Goal: Task Accomplishment & Management: Use online tool/utility

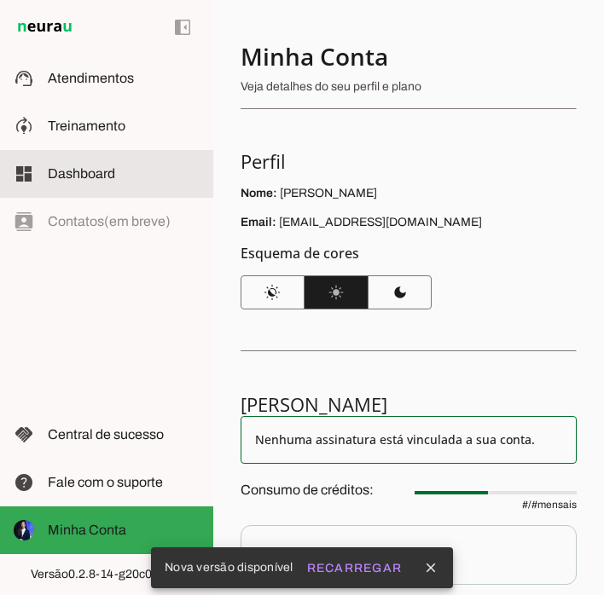
click at [57, 177] on span "Dashboard" at bounding box center [81, 173] width 67 height 14
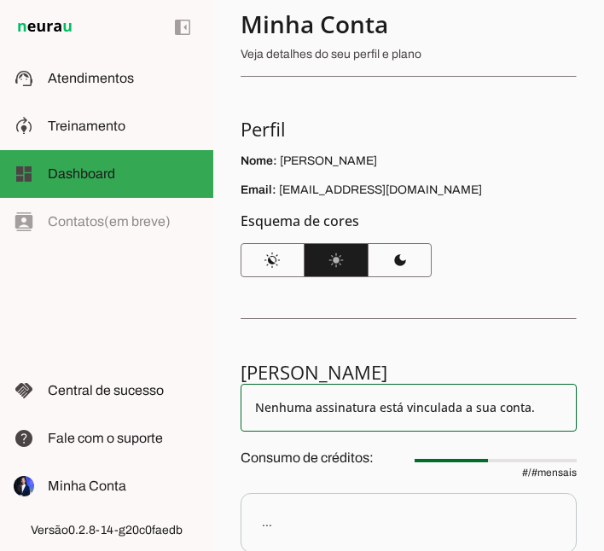
scroll to position [24, 0]
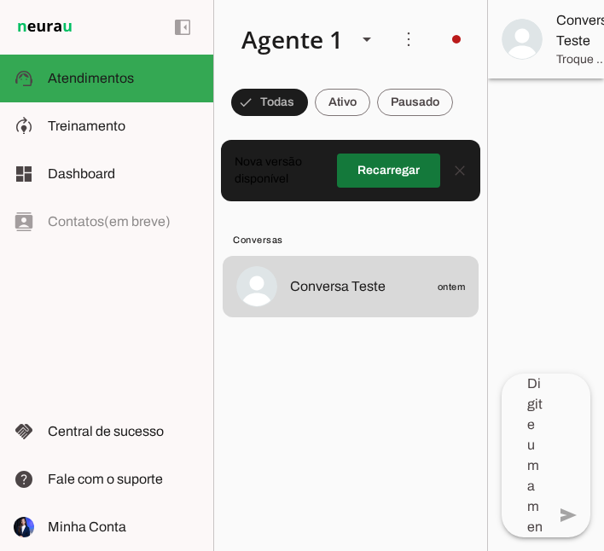
click at [394, 163] on span at bounding box center [388, 170] width 103 height 41
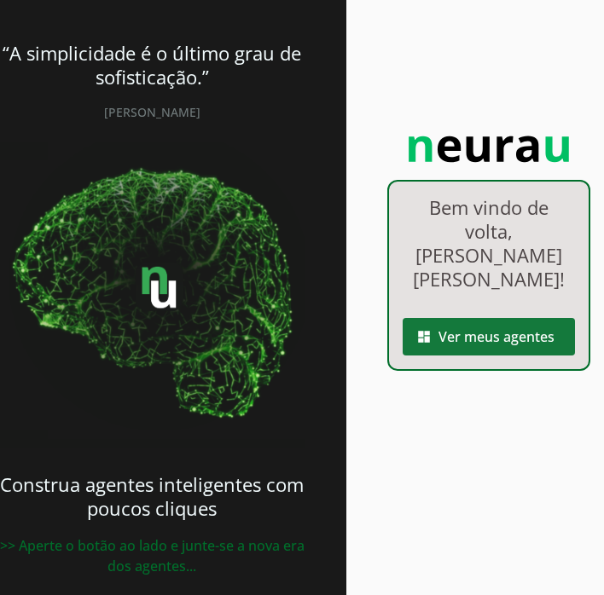
scroll to position [0, 69]
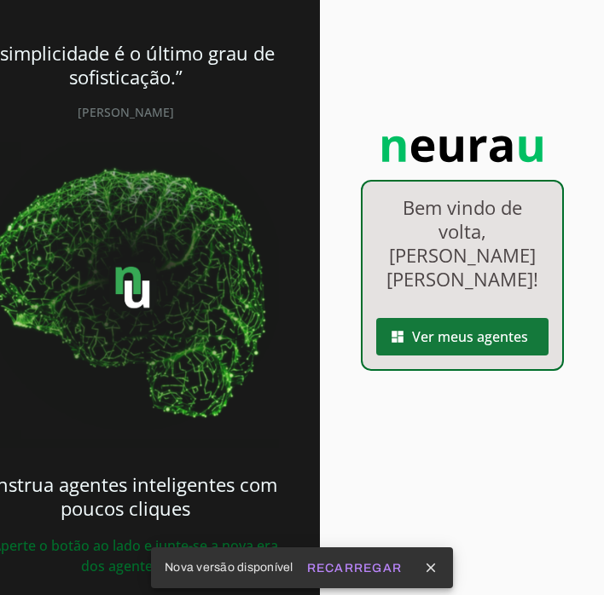
click at [499, 316] on span at bounding box center [462, 336] width 172 height 41
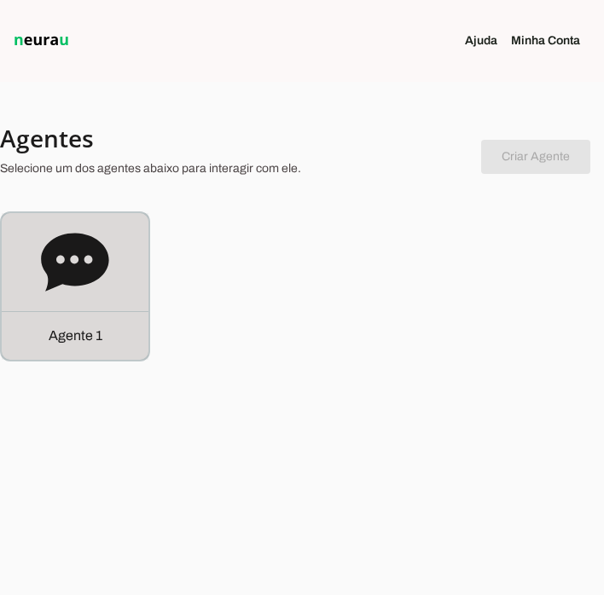
click at [91, 314] on div "Agente 1" at bounding box center [75, 335] width 147 height 49
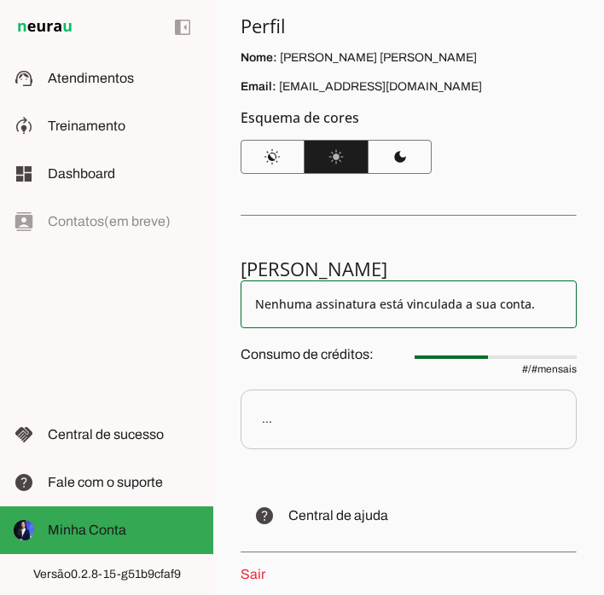
scroll to position [221, 0]
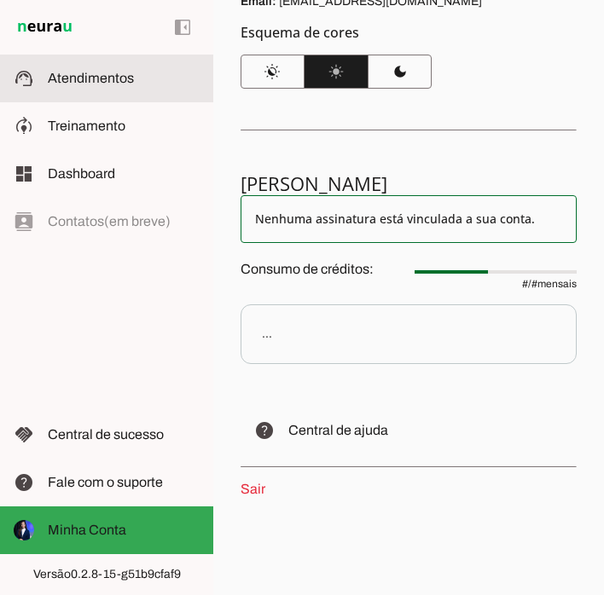
click at [103, 89] on md-item "support_agent Atendimentos Atendimentos" at bounding box center [106, 79] width 213 height 48
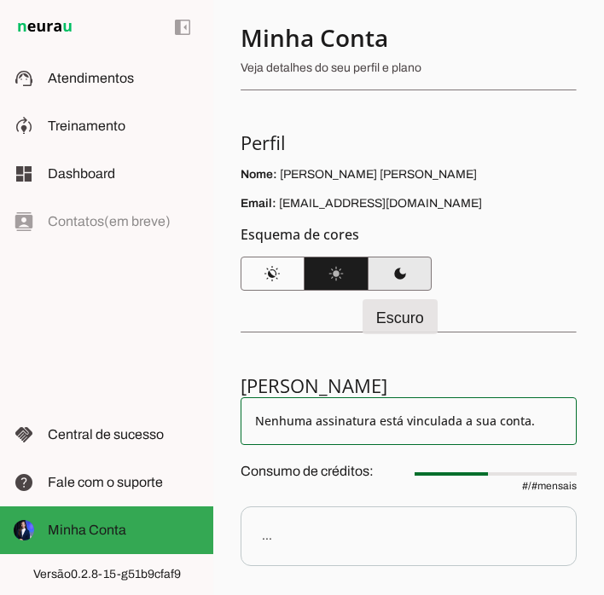
scroll to position [17, 0]
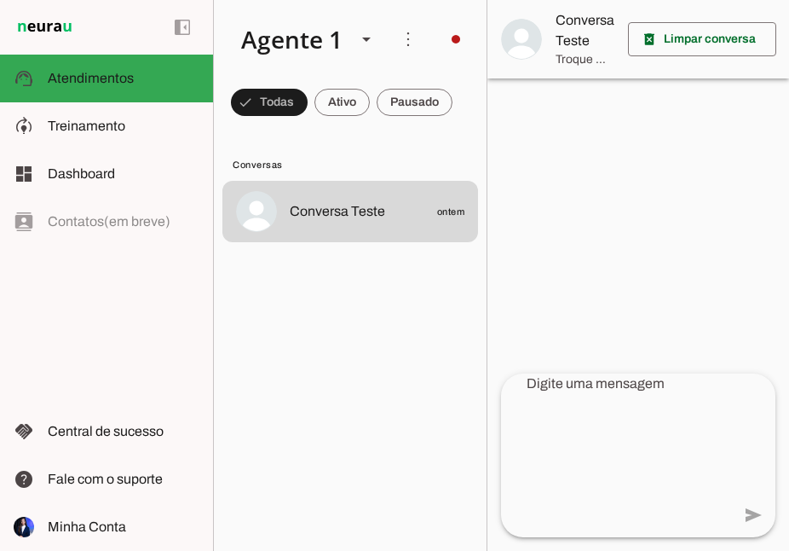
click at [603, 301] on div at bounding box center [639, 275] width 302 height 551
click at [603, 444] on textarea at bounding box center [616, 455] width 230 height 164
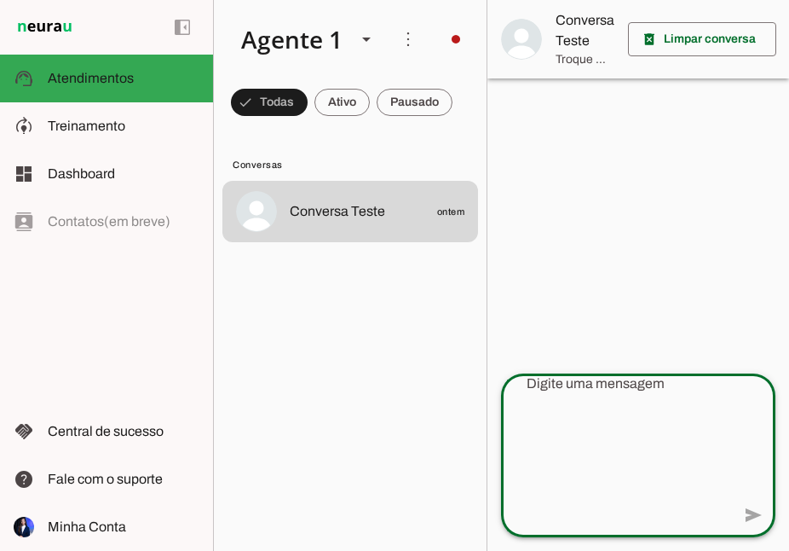
click at [358, 292] on lit-virtualizer "Conversa Teste ontem" at bounding box center [350, 362] width 273 height 363
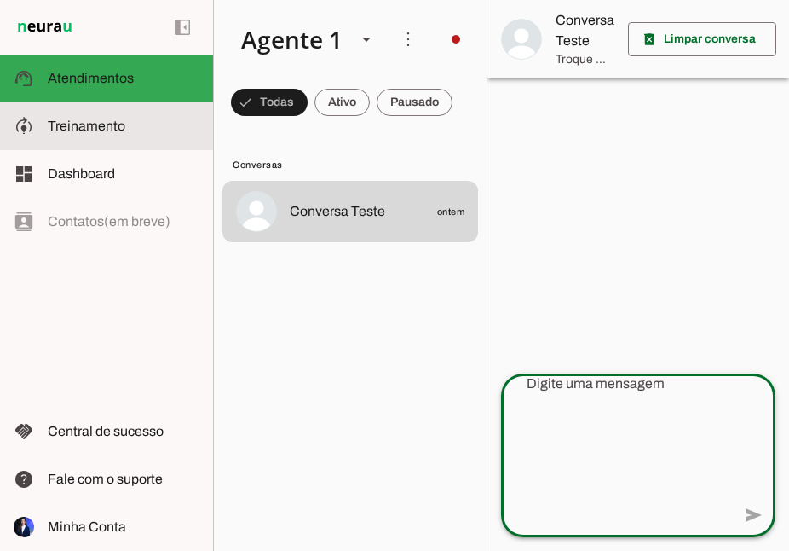
click at [92, 133] on slot at bounding box center [124, 126] width 152 height 20
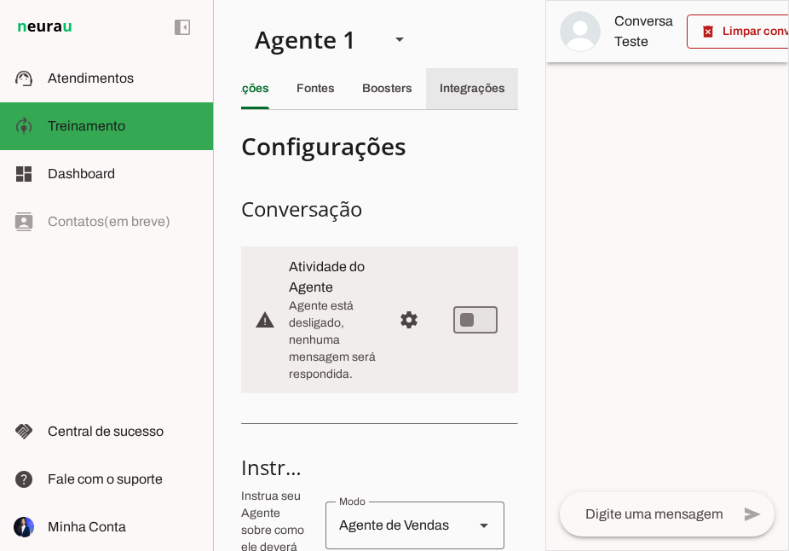
scroll to position [0, 62]
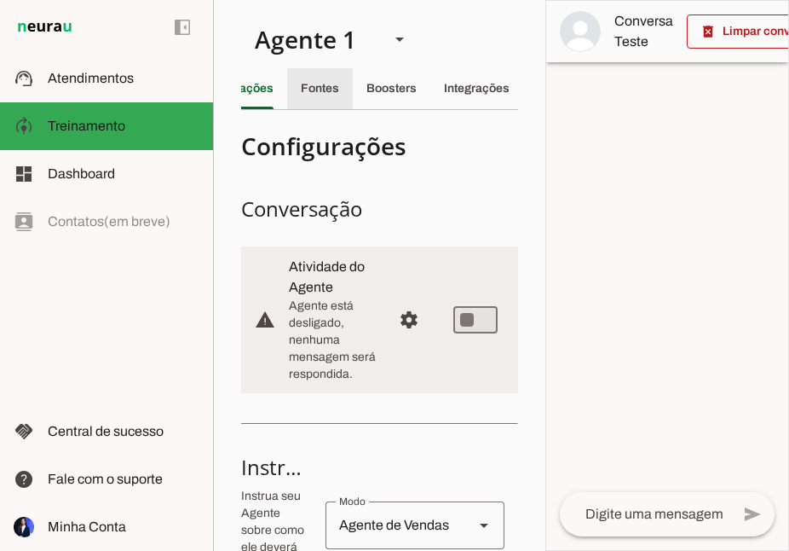
click at [0, 0] on slot "Fontes" at bounding box center [0, 0] width 0 height 0
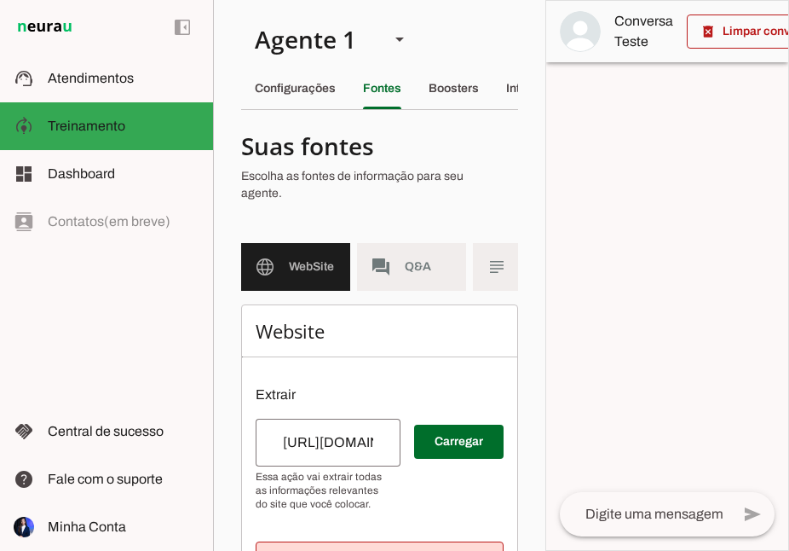
click at [379, 432] on input "[URL][DOMAIN_NAME]" at bounding box center [328, 442] width 118 height 20
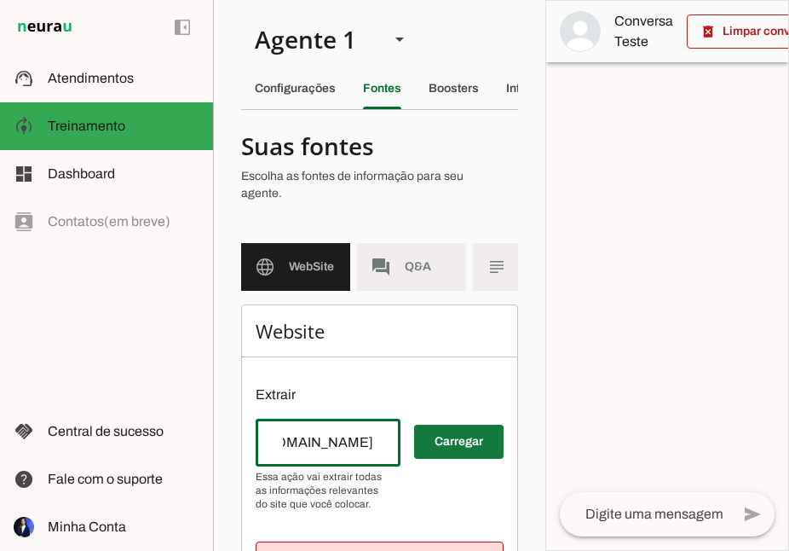
drag, startPoint x: 377, startPoint y: 420, endPoint x: 413, endPoint y: 429, distance: 37.6
click at [415, 429] on div "Carregar" at bounding box center [380, 465] width 248 height 92
click at [383, 432] on input "[URL][DOMAIN_NAME]" at bounding box center [328, 442] width 118 height 20
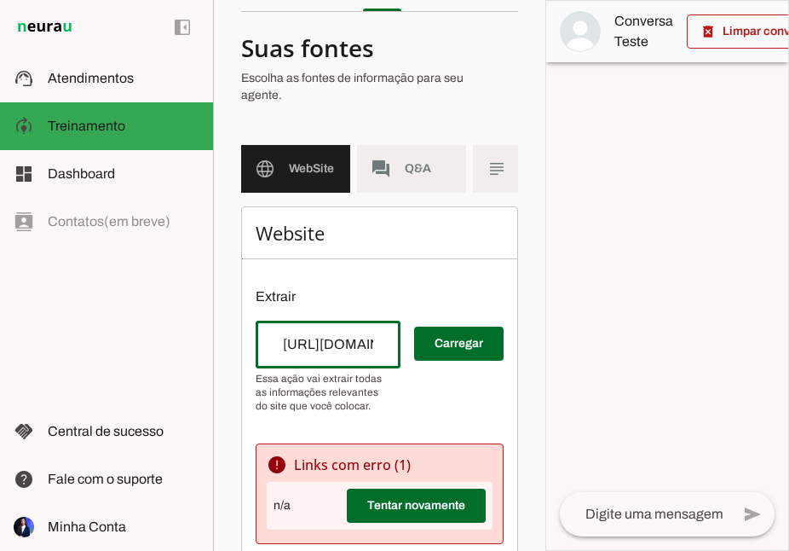
scroll to position [132, 0]
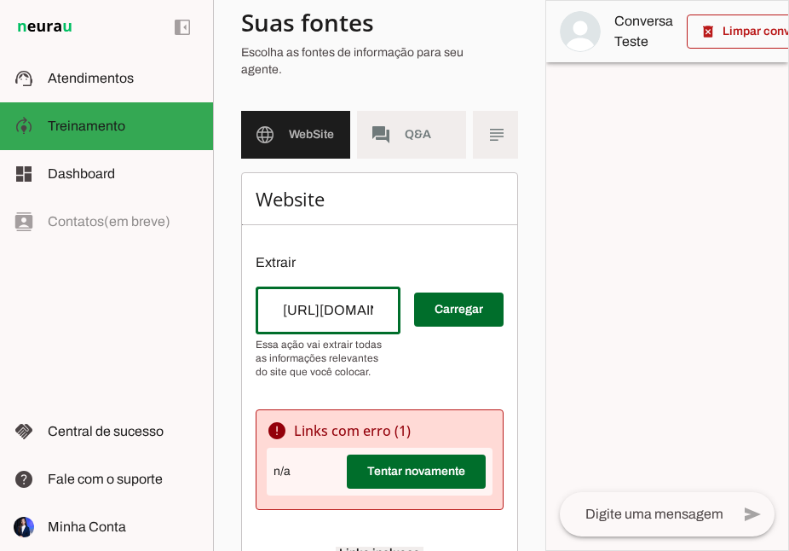
drag, startPoint x: 268, startPoint y: 287, endPoint x: 375, endPoint y: 289, distance: 107.4
click at [375, 289] on div "[URL][DOMAIN_NAME]" at bounding box center [328, 310] width 145 height 48
drag, startPoint x: 389, startPoint y: 292, endPoint x: 234, endPoint y: 300, distance: 155.4
click at [233, 300] on section "Agente 1 Criar Agente Você atingiu o limite de IAs Neurau permitidas. Atualize …" at bounding box center [379, 275] width 333 height 551
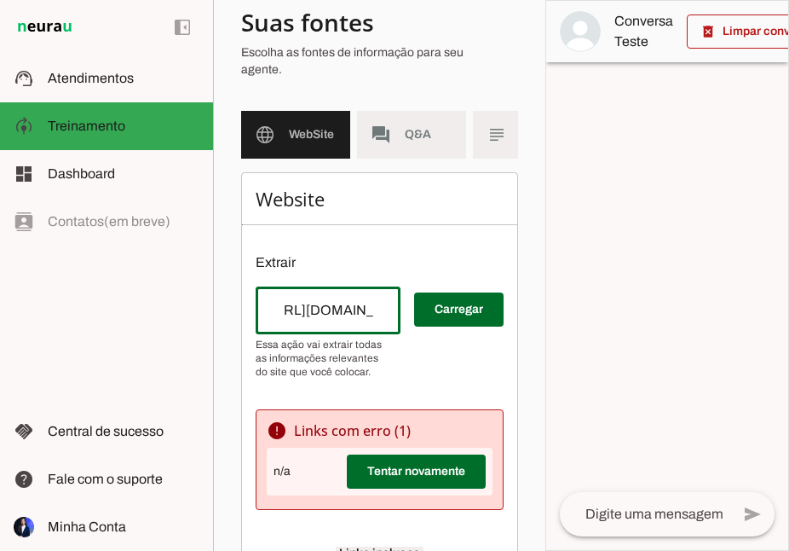
scroll to position [0, 0]
click at [474, 302] on span at bounding box center [459, 309] width 90 height 41
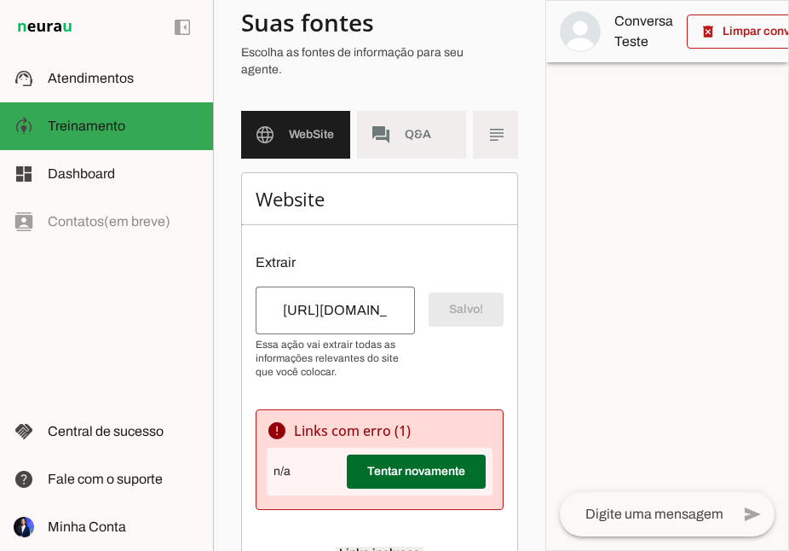
click at [455, 334] on div "Salvo!" at bounding box center [380, 332] width 248 height 92
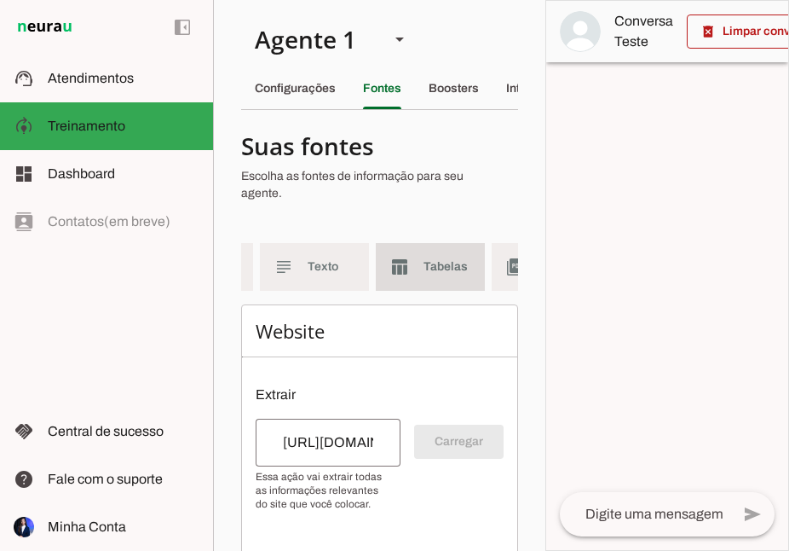
scroll to position [0, 222]
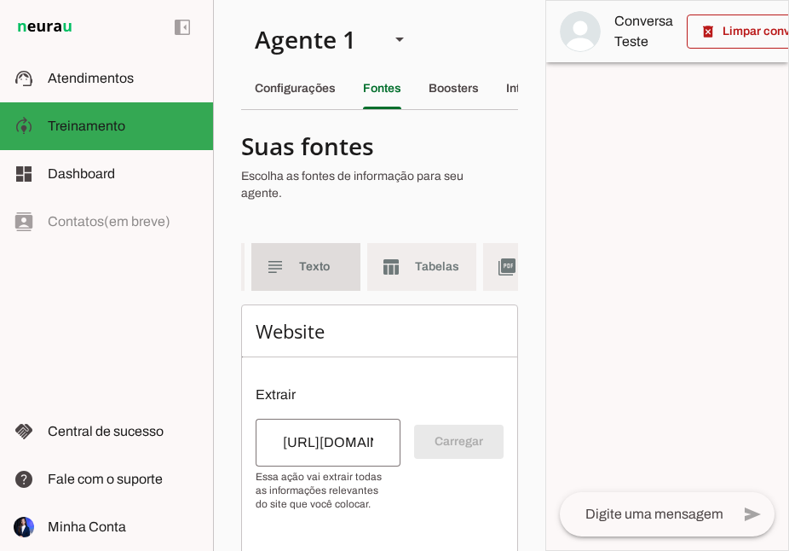
click at [315, 258] on span "Texto" at bounding box center [323, 266] width 48 height 17
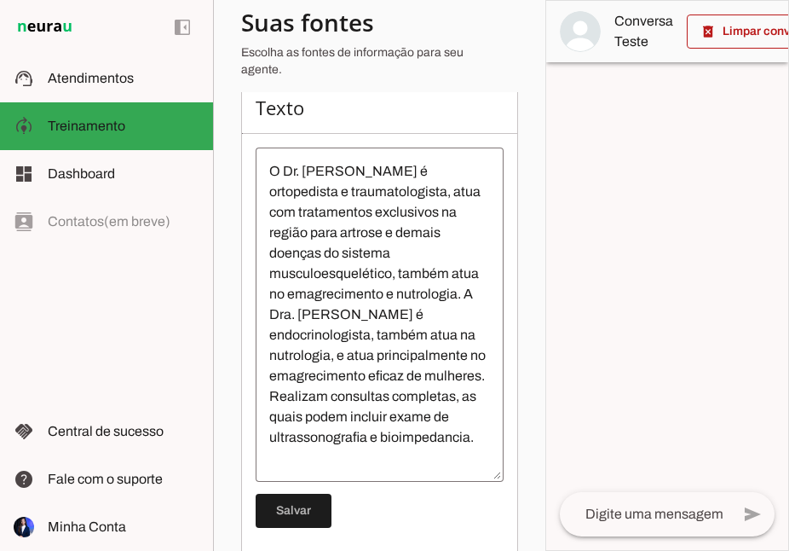
scroll to position [232, 0]
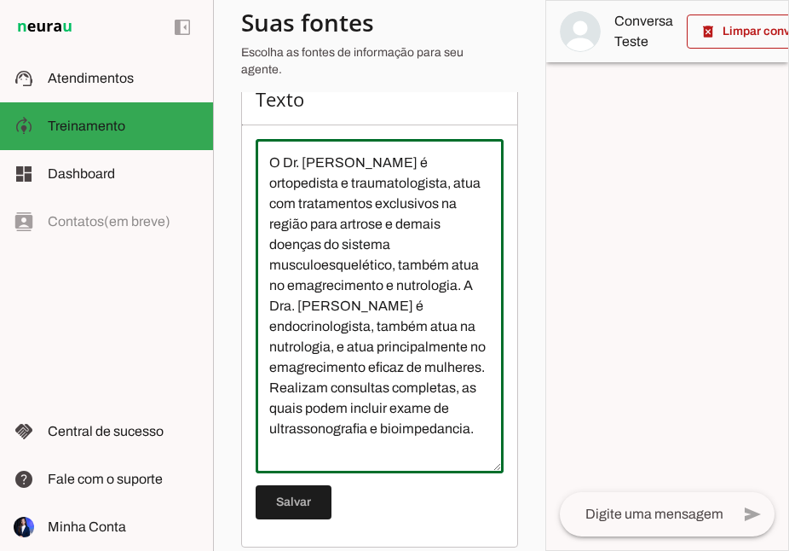
click at [462, 433] on textarea "O Dr. [PERSON_NAME] é ortopedista e traumatologista, atua com tratamentos exclu…" at bounding box center [380, 306] width 248 height 307
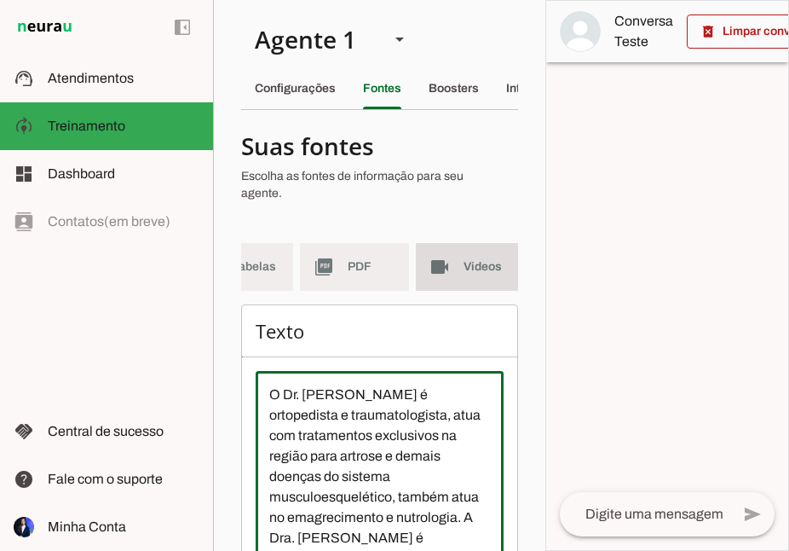
scroll to position [0, 411]
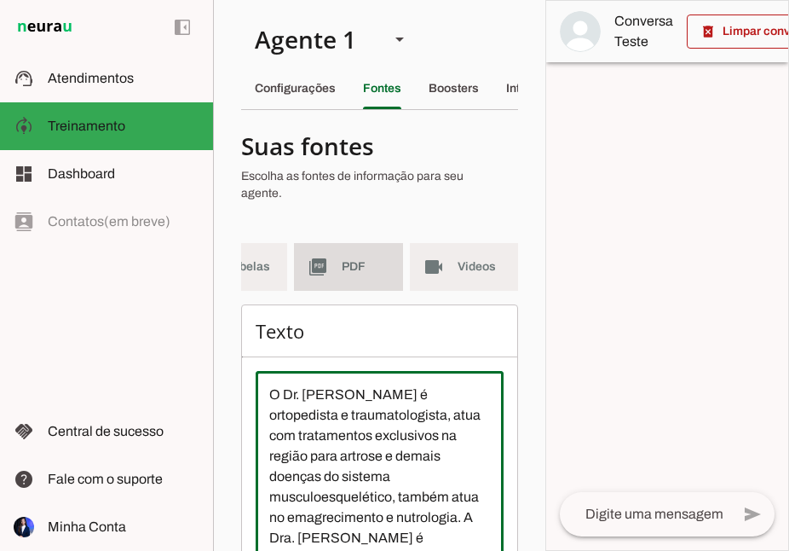
click at [306, 257] on md-item "picture_as_pdf PDF" at bounding box center [348, 267] width 109 height 48
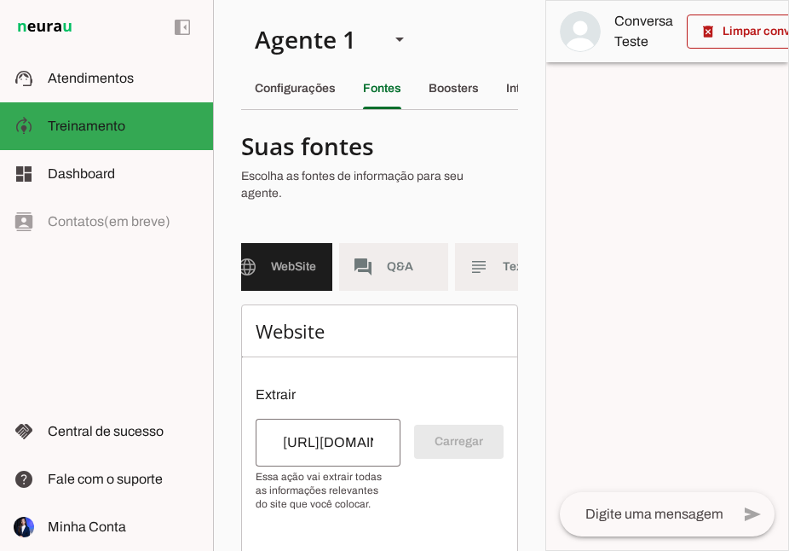
scroll to position [0, 16]
click at [0, 0] on slot "forum" at bounding box center [0, 0] width 0 height 0
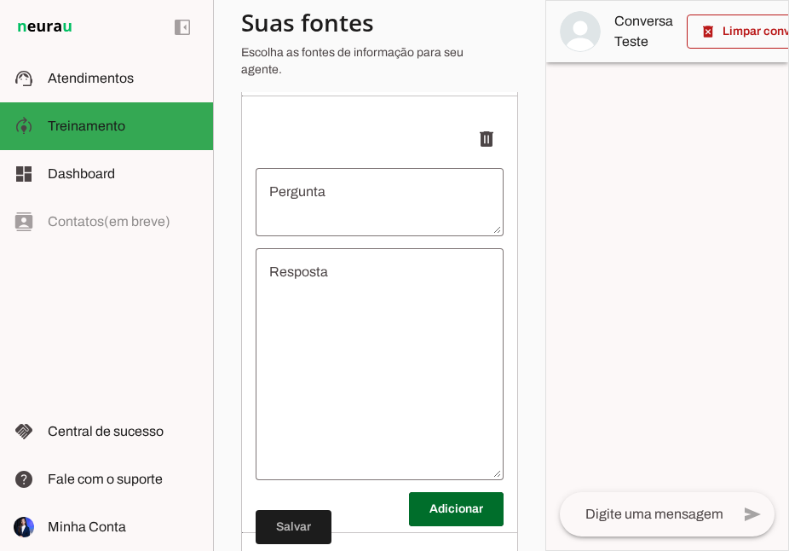
scroll to position [257, 0]
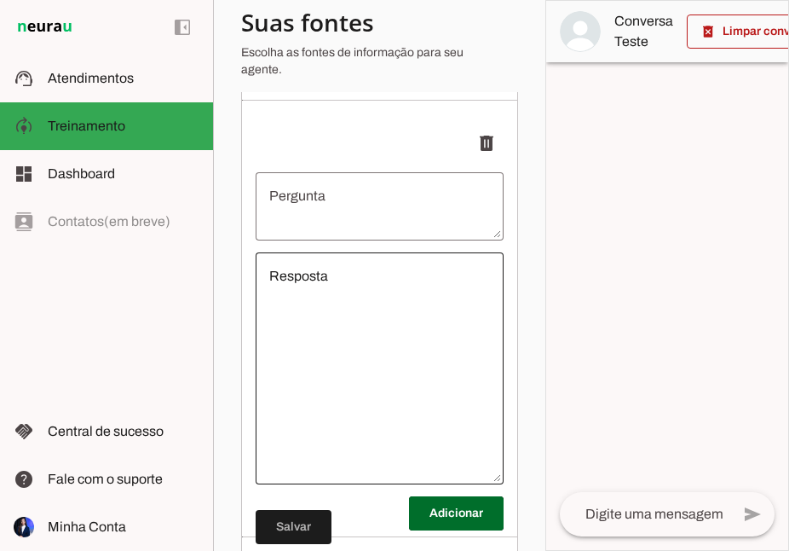
click at [355, 252] on div at bounding box center [380, 368] width 248 height 232
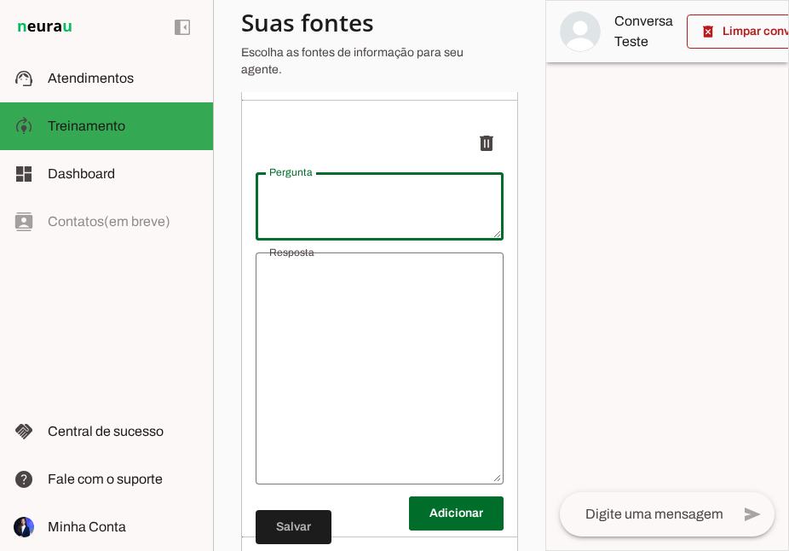
click at [344, 195] on textarea "Pergunta" at bounding box center [380, 206] width 248 height 41
click at [374, 127] on p "delete" at bounding box center [380, 143] width 248 height 34
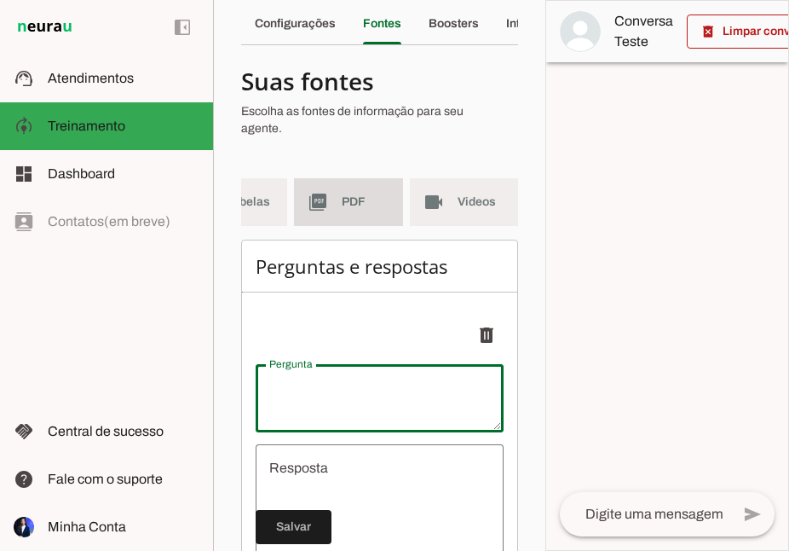
scroll to position [0, 0]
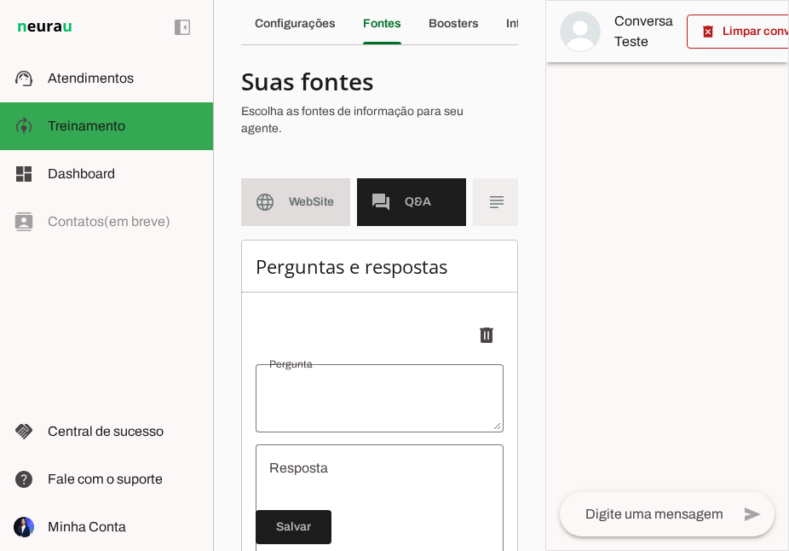
click at [278, 178] on md-item "language WebSite" at bounding box center [295, 202] width 109 height 48
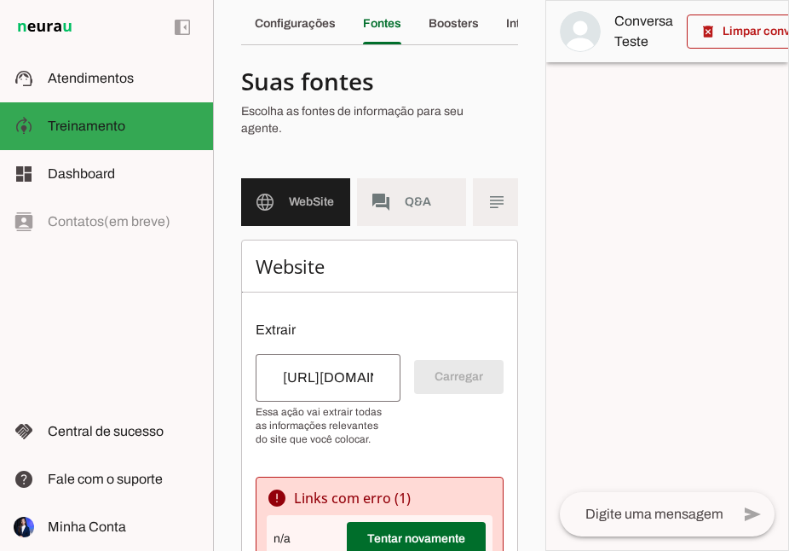
scroll to position [124, 0]
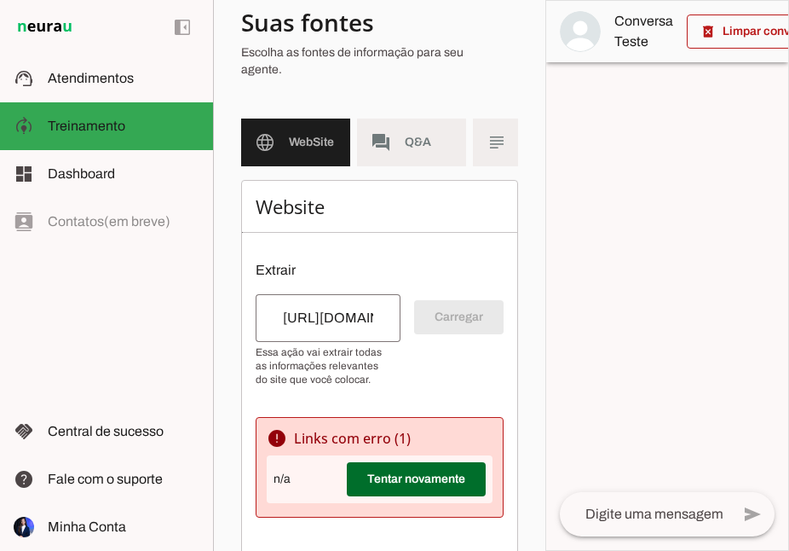
click at [340, 308] on input "[URL][DOMAIN_NAME]" at bounding box center [328, 318] width 118 height 20
drag, startPoint x: 269, startPoint y: 302, endPoint x: 528, endPoint y: 292, distance: 259.4
click at [528, 292] on section "Agente 1 Criar Agente Você atingiu o limite de IAs Neurau permitidas. Atualize …" at bounding box center [379, 275] width 333 height 551
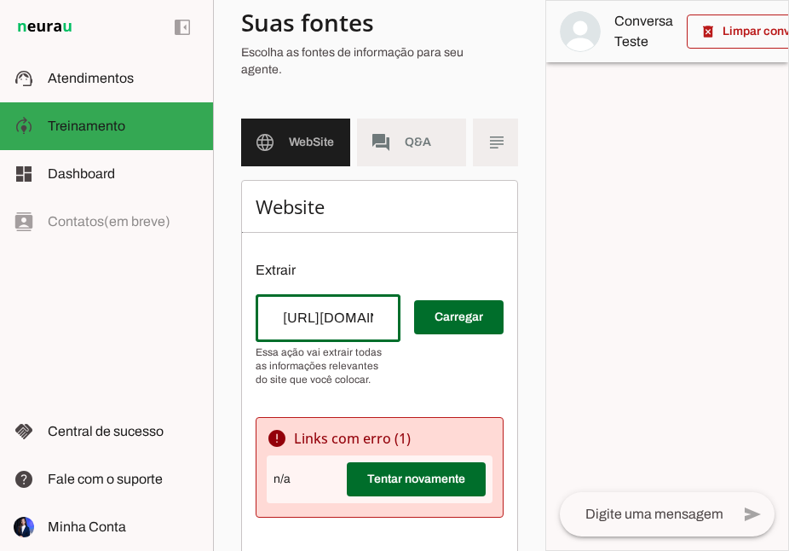
click at [317, 308] on input "[URL][DOMAIN_NAME]" at bounding box center [328, 318] width 118 height 20
drag, startPoint x: 274, startPoint y: 299, endPoint x: 460, endPoint y: 311, distance: 187.1
click at [460, 311] on div "Carregar" at bounding box center [380, 340] width 248 height 92
type input "h"
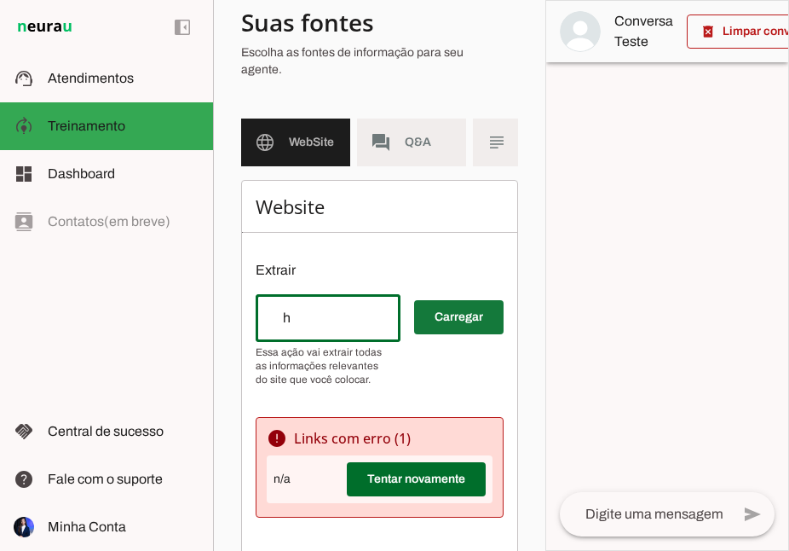
scroll to position [0, 0]
type input "v"
type input "[URL][DOMAIN_NAME]"
type md-outlined-text-field "[URL][DOMAIN_NAME]"
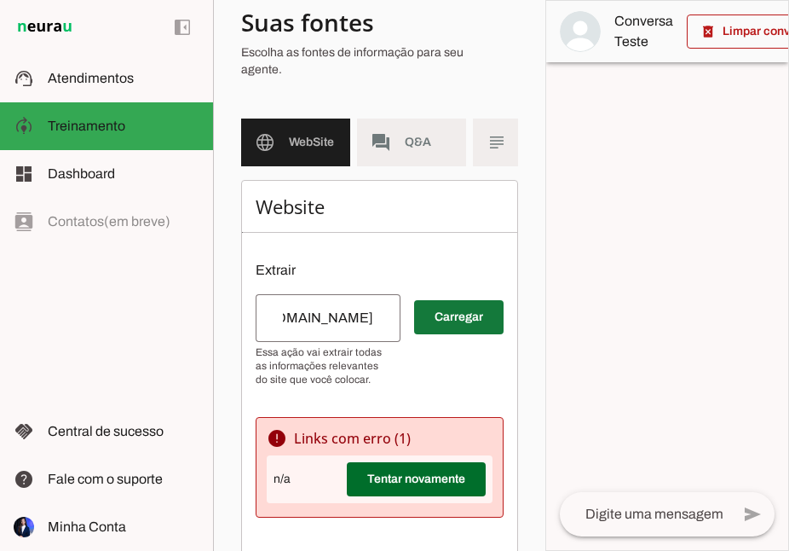
scroll to position [0, 0]
click at [461, 306] on span at bounding box center [459, 317] width 90 height 41
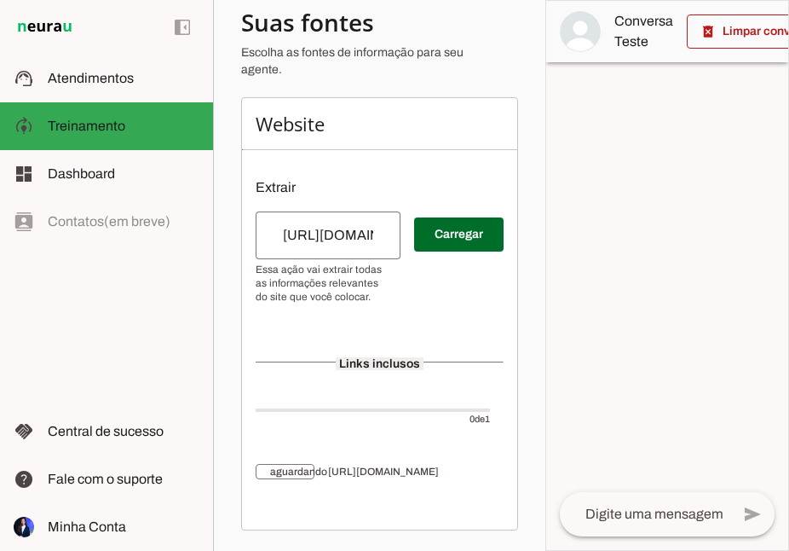
scroll to position [204, 0]
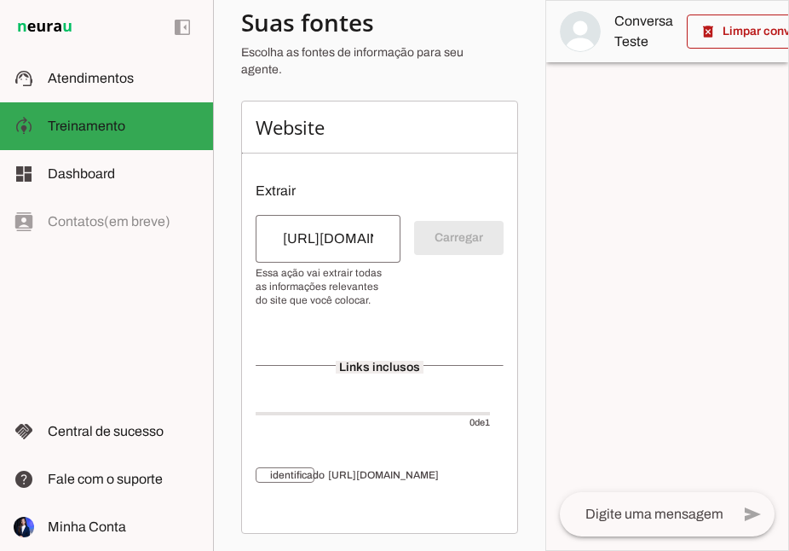
click at [385, 481] on span "[URL][DOMAIN_NAME]" at bounding box center [409, 475] width 163 height 14
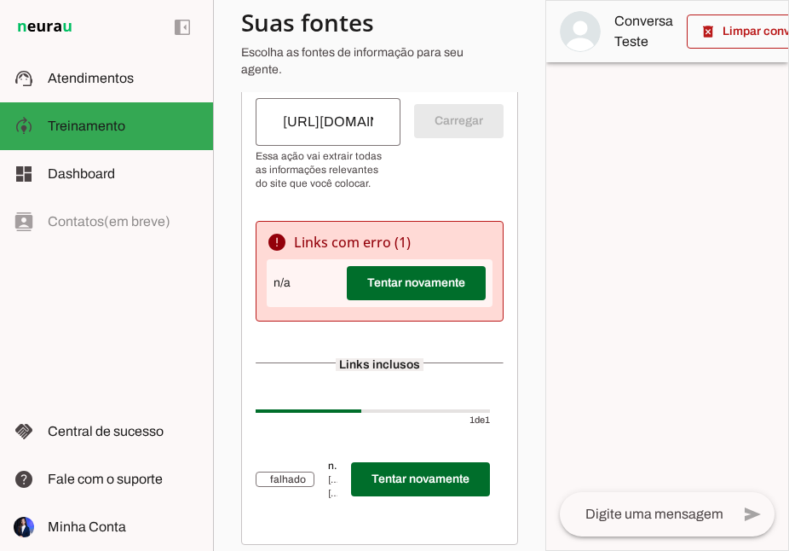
scroll to position [332, 0]
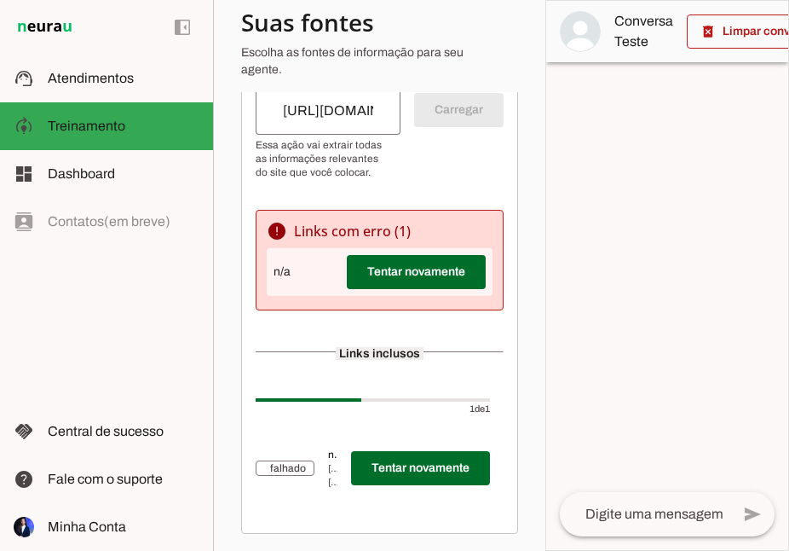
click at [336, 111] on div "[URL][DOMAIN_NAME]" at bounding box center [328, 111] width 145 height 48
click at [333, 101] on input "[URL][DOMAIN_NAME]" at bounding box center [328, 111] width 118 height 20
drag, startPoint x: 293, startPoint y: 93, endPoint x: 516, endPoint y: 78, distance: 223.0
click at [516, 78] on div "Website Extrair Carregar error Links com erro ( 1 ) n/a Tentar novamente Links …" at bounding box center [379, 253] width 277 height 561
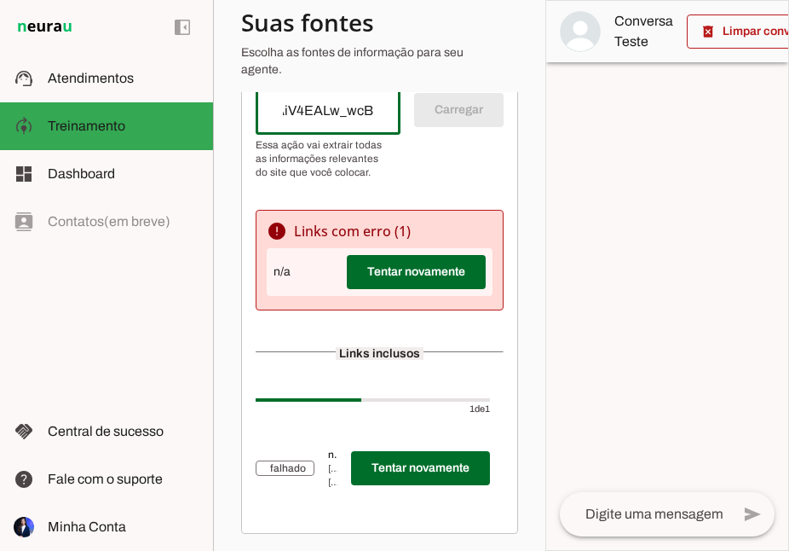
scroll to position [0, 0]
drag, startPoint x: 396, startPoint y: 92, endPoint x: 319, endPoint y: 92, distance: 76.7
click at [319, 92] on div "gad_source=1&gad_campaignid=23076377190&gbraid=0AAAAAoY1q3591J3CaZHqqnsnHbwijXF…" at bounding box center [328, 111] width 145 height 48
click at [319, 101] on input "gad_source=1&gad_campaignid=23076377190&gbraid=0AAAAAoY1q3591J3CaZHqqnsnHbwijXF…" at bounding box center [328, 111] width 118 height 20
drag, startPoint x: 388, startPoint y: 95, endPoint x: 275, endPoint y: 98, distance: 112.6
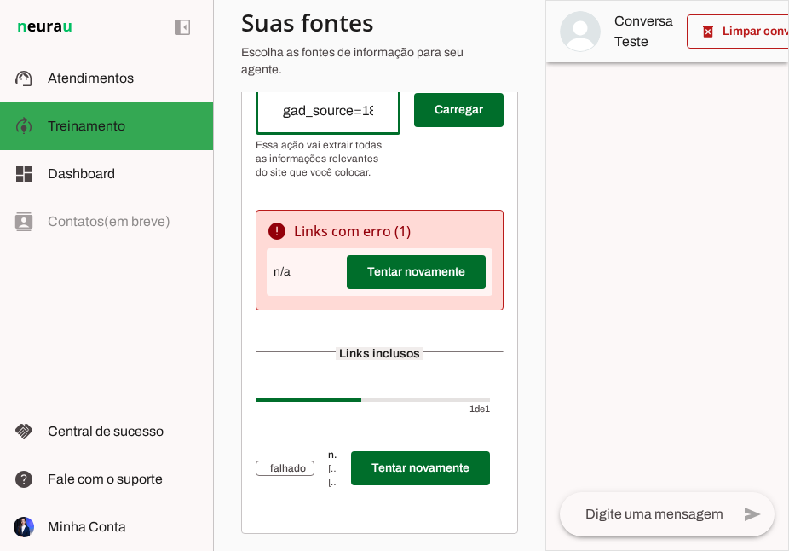
click at [275, 98] on div "gad_source=1&gad_campaignid=23076377190&gbraid=0AAAAAoY1q3591J3CaZHqqnsnHbwijXF…" at bounding box center [328, 111] width 145 height 48
click at [377, 101] on input "gad_source=1&gad_campaignid=23076377190&gbraid=0AAAAAoY1q3591J3CaZHqqnsnHbwijXF…" at bounding box center [328, 111] width 118 height 20
drag, startPoint x: 385, startPoint y: 95, endPoint x: 274, endPoint y: 101, distance: 111.8
click at [274, 101] on input "d_campaignid=23076377190&gbraid=0AAAAAoY1q3591J3CaZHqqnsnHbwijXF0K&gclid=Cj0KCQ…" at bounding box center [328, 111] width 118 height 20
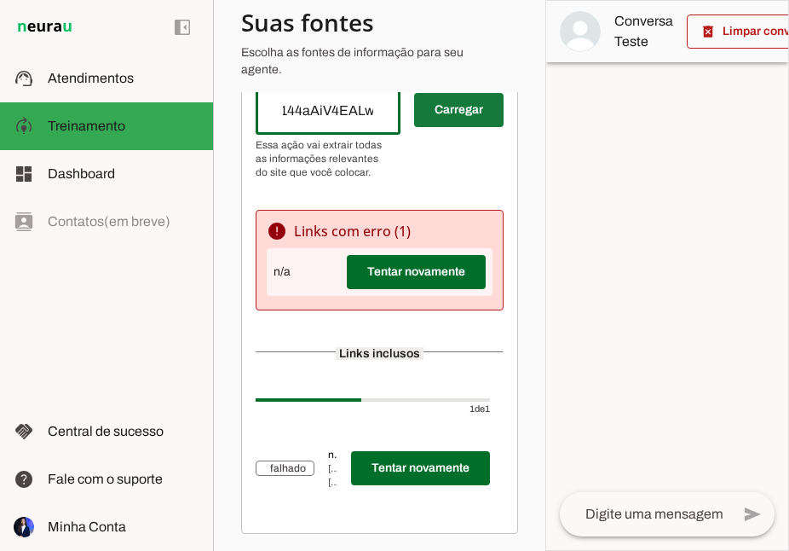
drag, startPoint x: 284, startPoint y: 93, endPoint x: 425, endPoint y: 100, distance: 140.8
click at [425, 100] on div "Carregar" at bounding box center [380, 133] width 248 height 92
type input "d"
click at [292, 101] on input "url" at bounding box center [328, 111] width 118 height 20
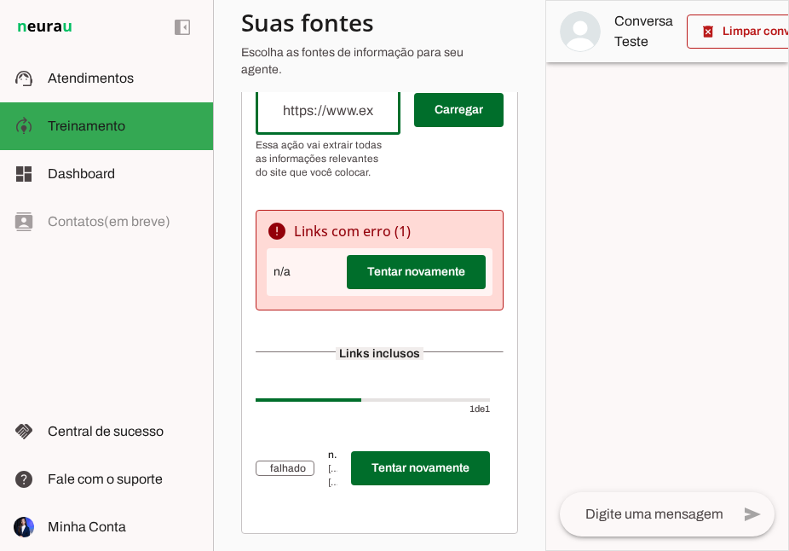
paste input "[URL][DOMAIN_NAME]"
type input "[URL][DOMAIN_NAME]"
type md-outlined-text-field "[URL][DOMAIN_NAME]"
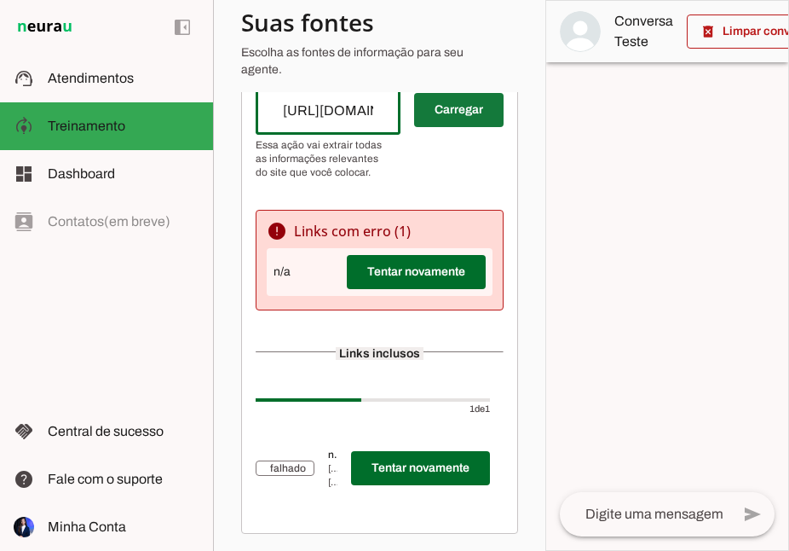
click at [435, 103] on span at bounding box center [459, 110] width 90 height 41
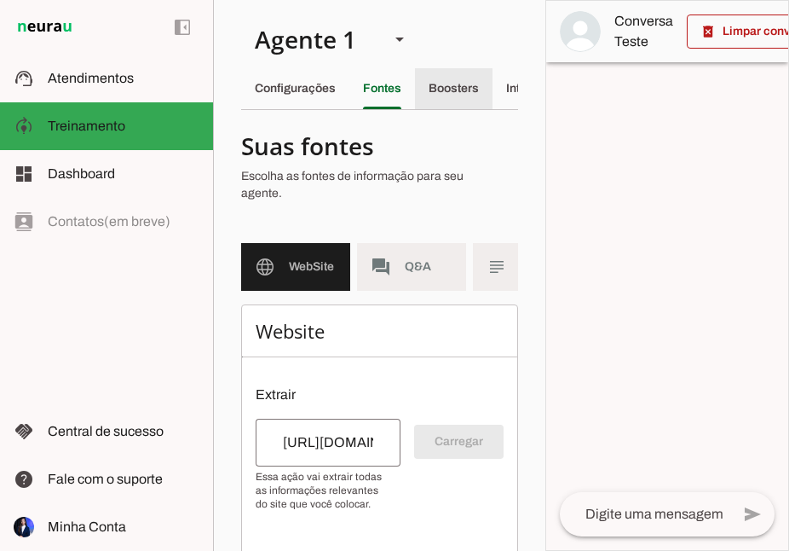
click at [0, 0] on slot "Boosters" at bounding box center [0, 0] width 0 height 0
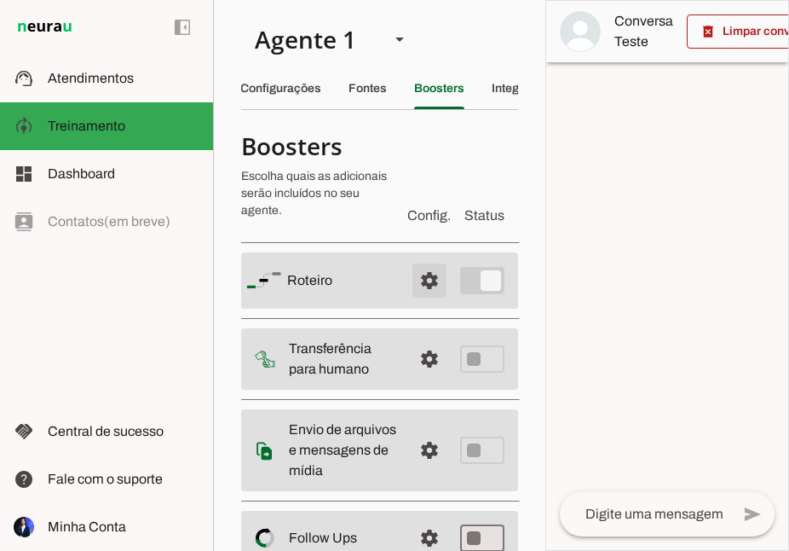
click at [423, 281] on span at bounding box center [429, 280] width 41 height 41
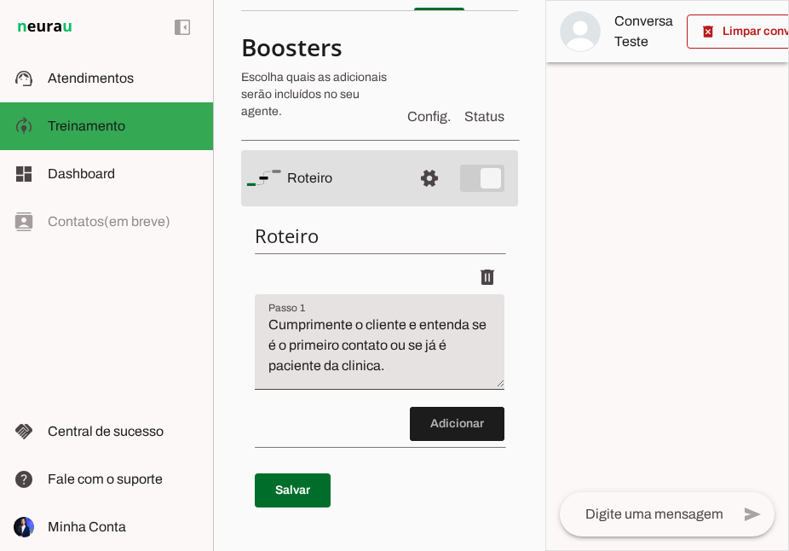
scroll to position [122, 0]
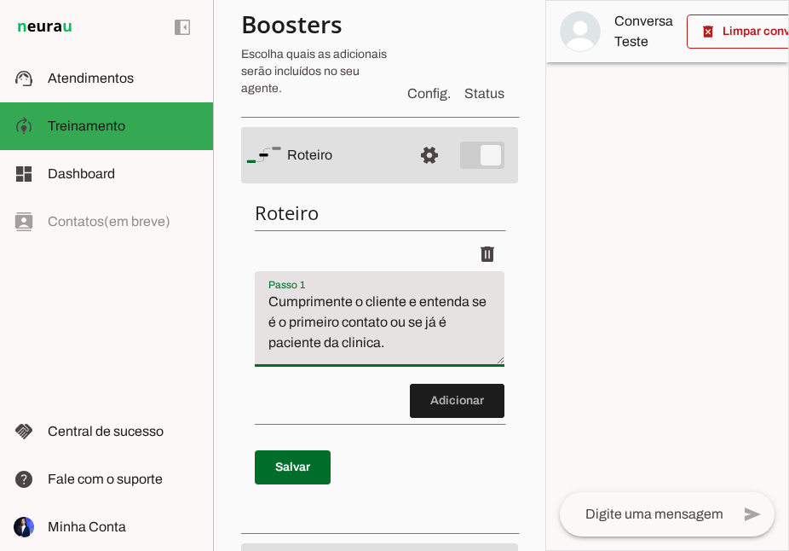
click at [386, 350] on textarea "Cumprimente o cliente e entenda se é o primeiro contato ou se já é paciente da …" at bounding box center [380, 326] width 250 height 68
click at [353, 383] on li "delete" at bounding box center [380, 310] width 250 height 147
click at [327, 411] on discrete-list-input "Adicionar" at bounding box center [380, 327] width 250 height 181
click at [174, 374] on div "left_panel_open left_panel_close" at bounding box center [106, 275] width 213 height 551
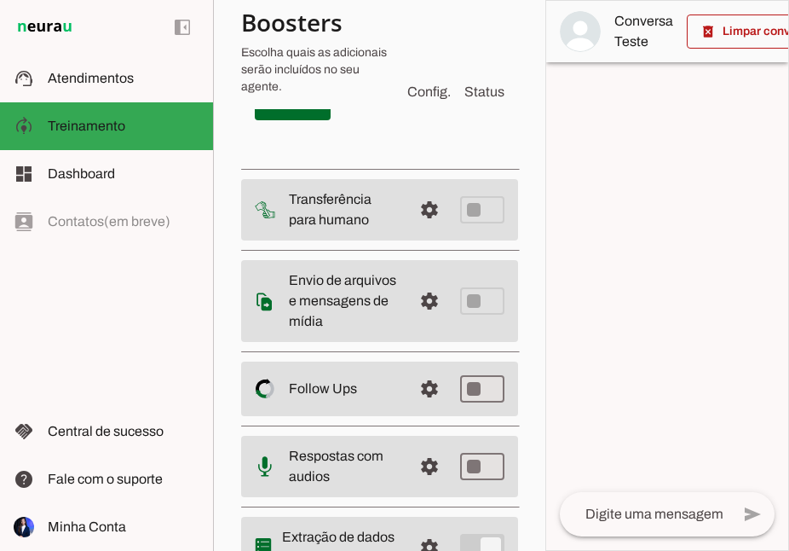
scroll to position [467, 0]
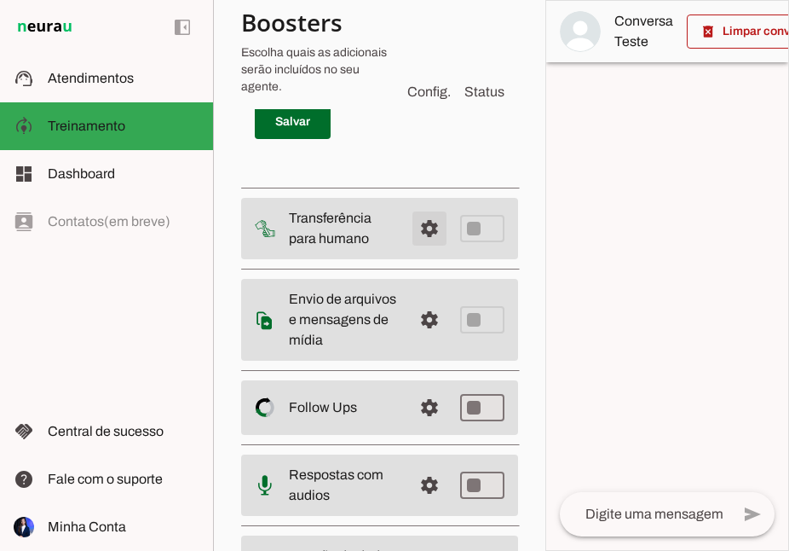
click at [431, 217] on span at bounding box center [429, 228] width 41 height 41
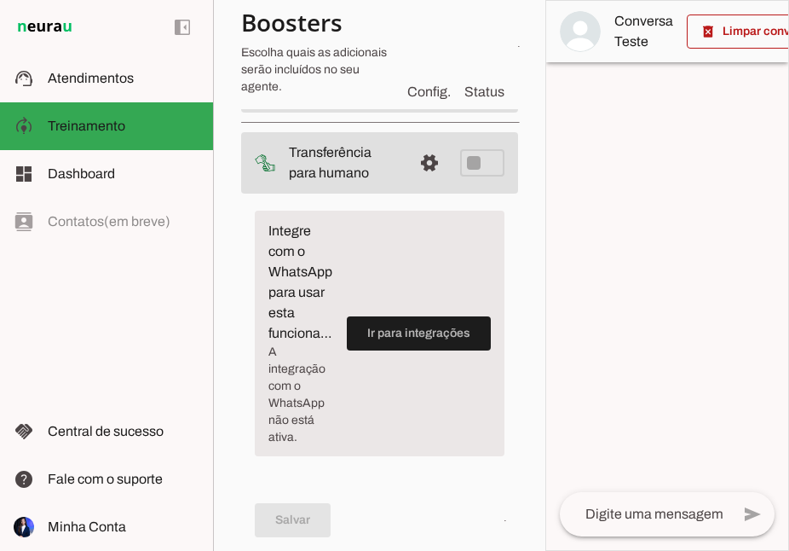
scroll to position [200, 0]
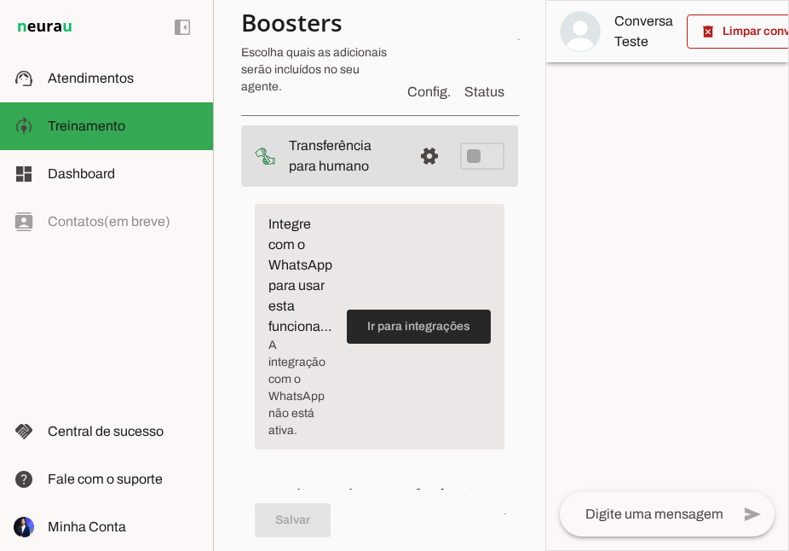
click at [430, 337] on span at bounding box center [419, 326] width 144 height 41
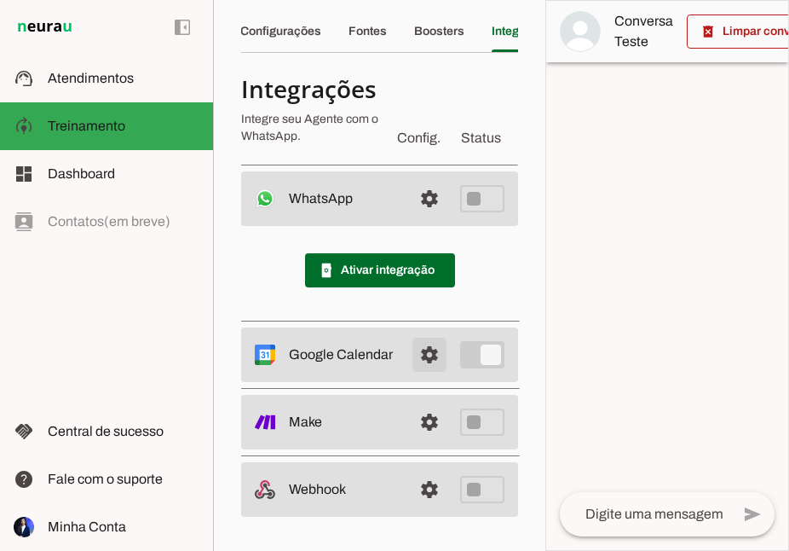
scroll to position [57, 0]
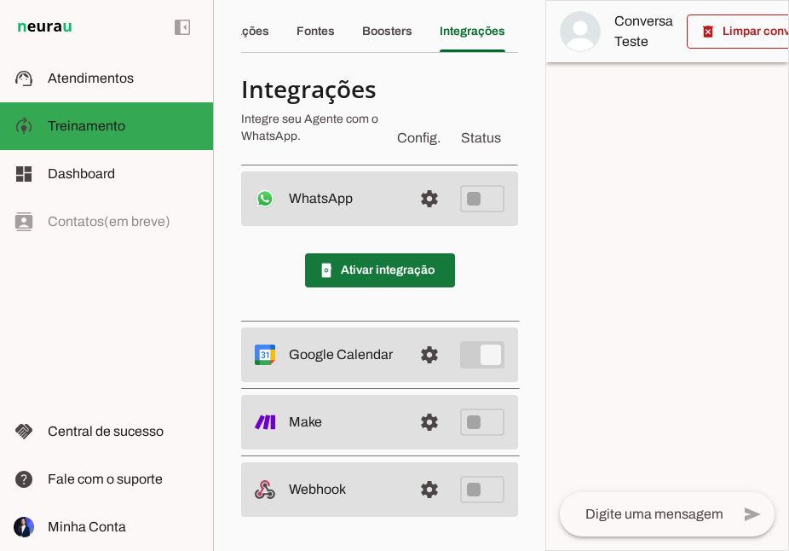
click at [367, 274] on span at bounding box center [380, 270] width 150 height 41
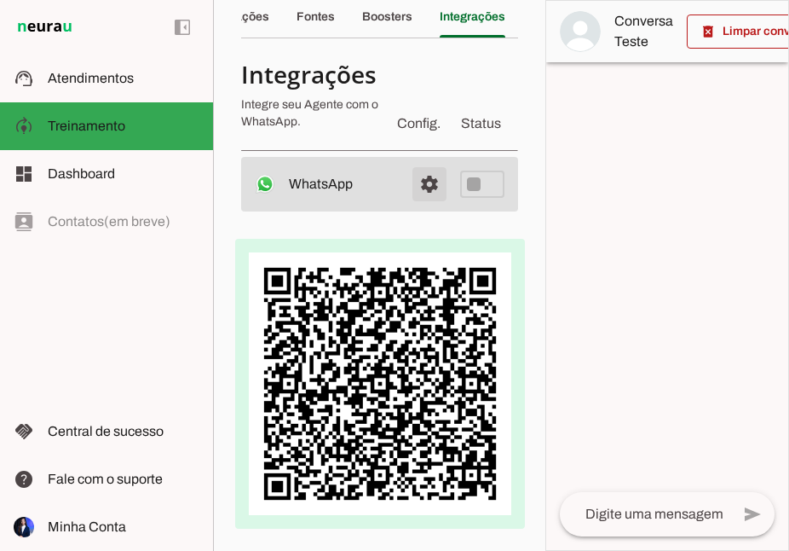
scroll to position [69, 0]
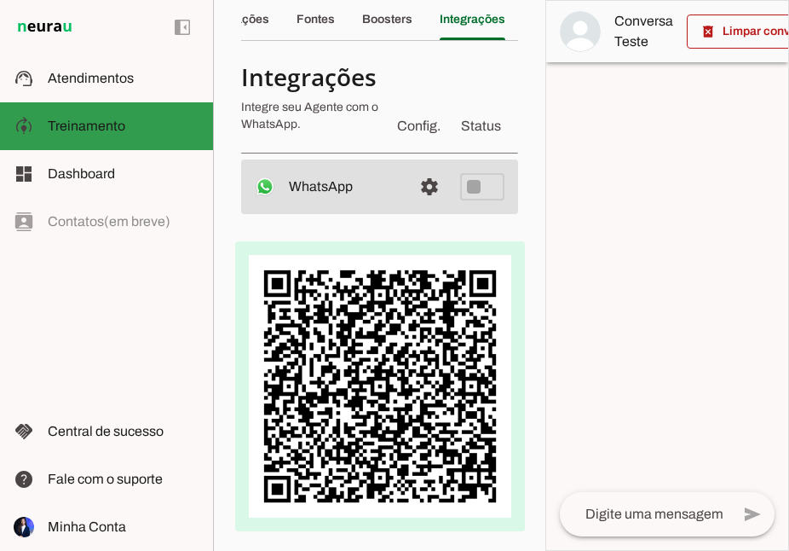
click at [94, 117] on slot at bounding box center [124, 126] width 152 height 20
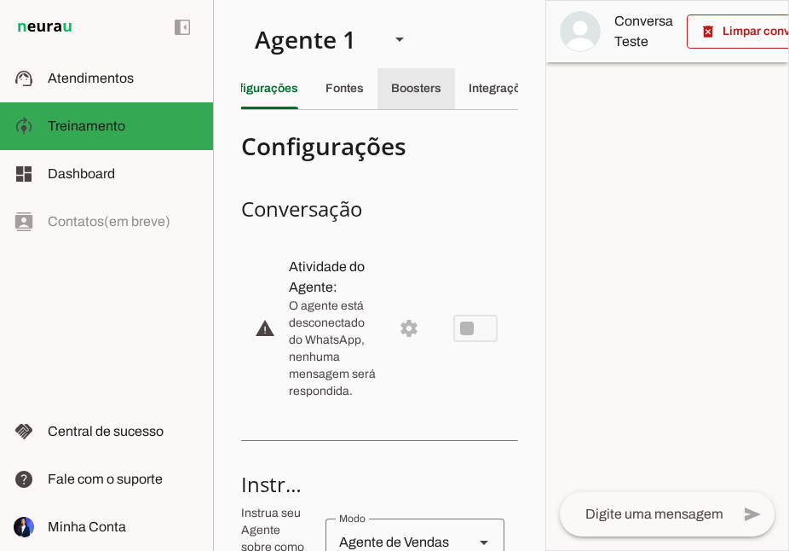
scroll to position [0, 67]
click at [0, 0] on slot "Boosters" at bounding box center [0, 0] width 0 height 0
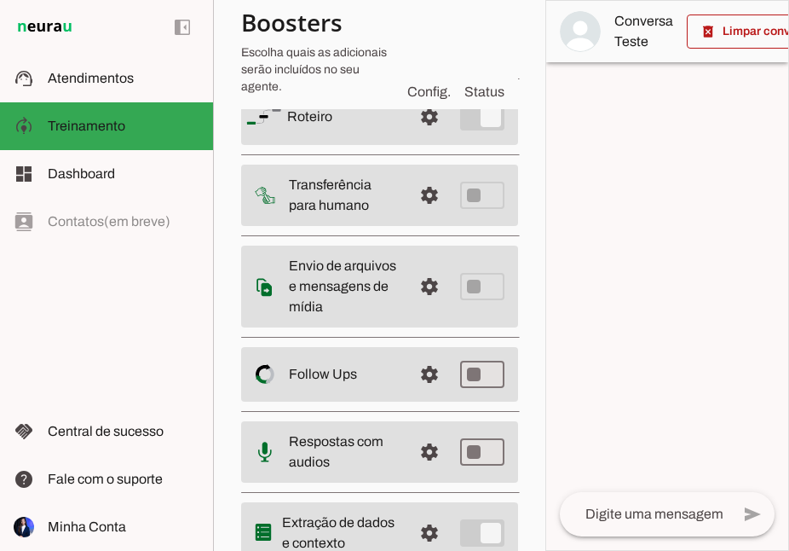
scroll to position [166, 0]
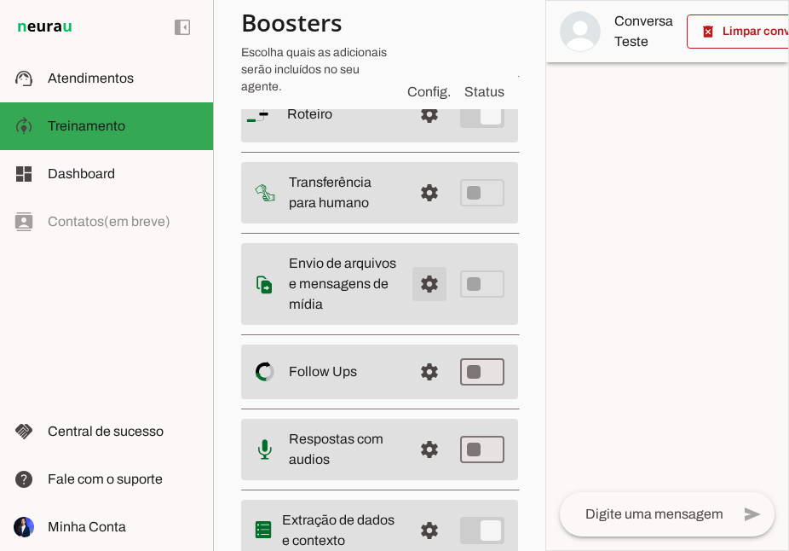
click at [419, 285] on span at bounding box center [429, 283] width 41 height 41
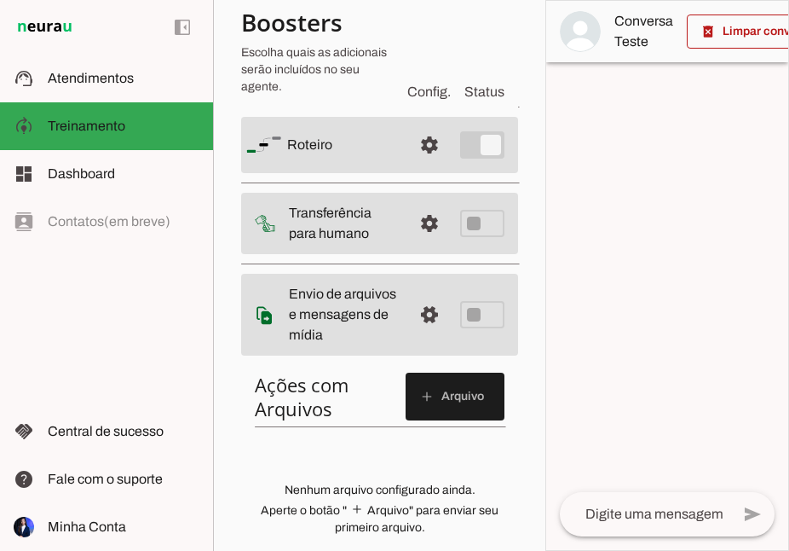
scroll to position [139, 0]
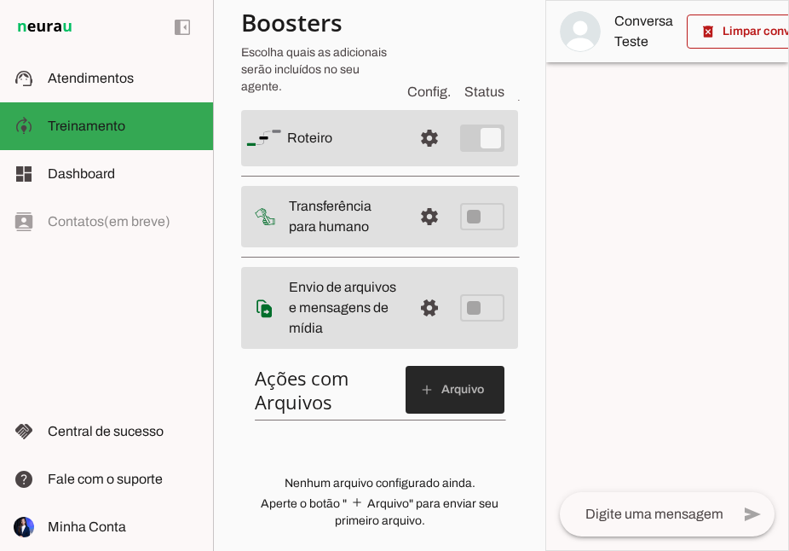
click at [442, 372] on span at bounding box center [455, 389] width 99 height 41
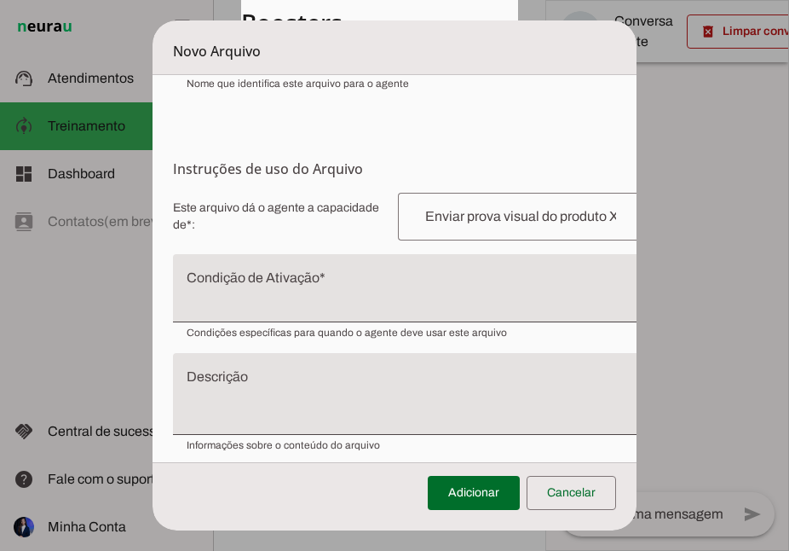
scroll to position [193, 0]
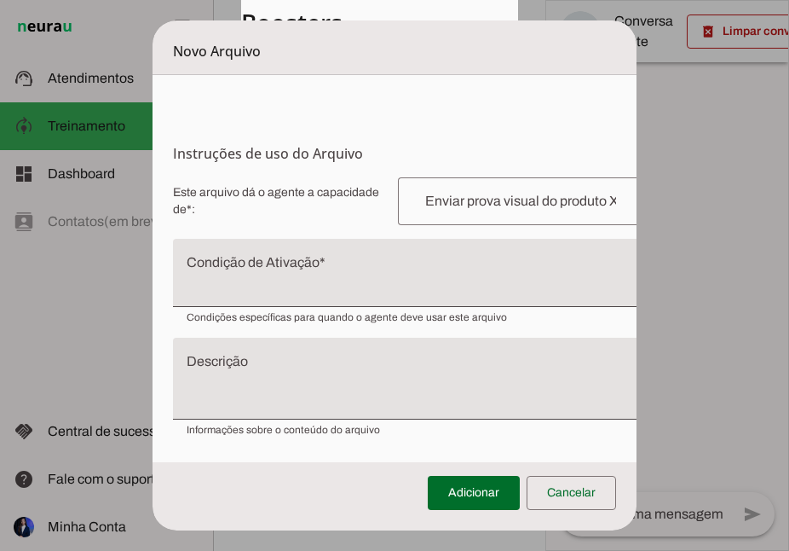
click at [266, 328] on div "Este arquivo dá o agente a capacidade de*: Capacidade conferida Complete a fras…" at bounding box center [408, 306] width 471 height 259
click at [546, 501] on span at bounding box center [572, 492] width 90 height 41
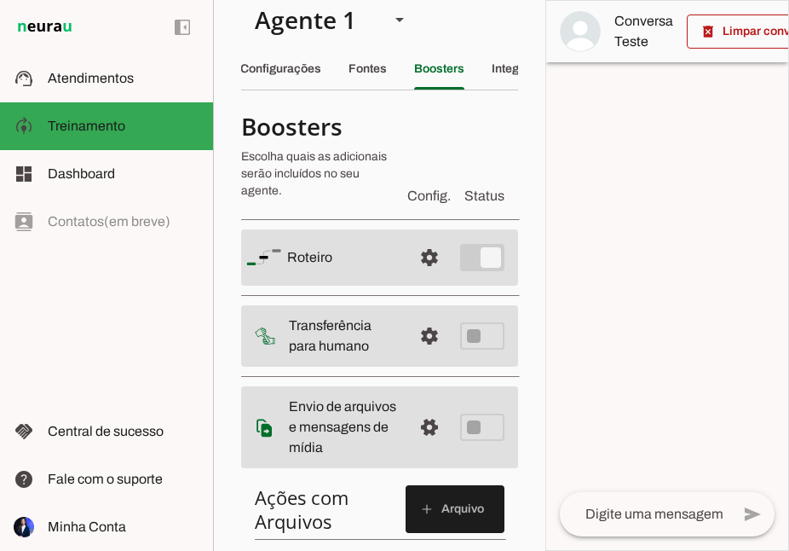
scroll to position [17, 0]
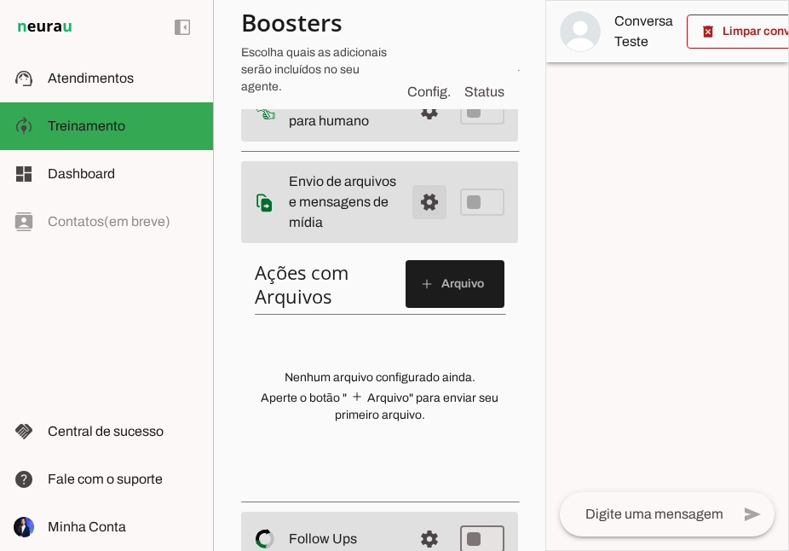
click at [428, 202] on span at bounding box center [429, 202] width 41 height 41
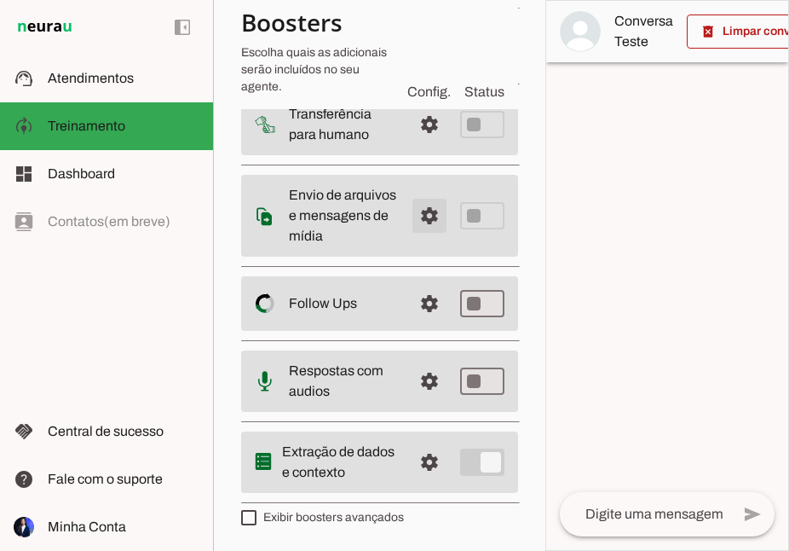
scroll to position [234, 0]
click at [419, 308] on span at bounding box center [429, 304] width 41 height 41
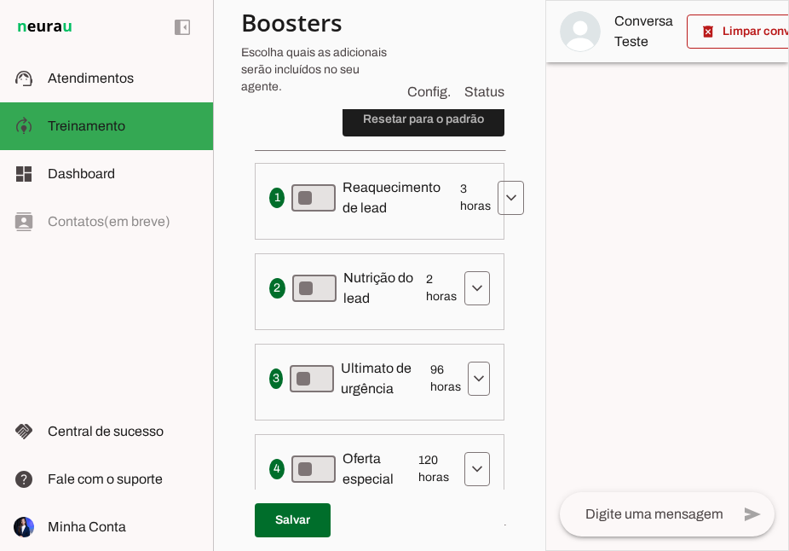
scroll to position [526, 0]
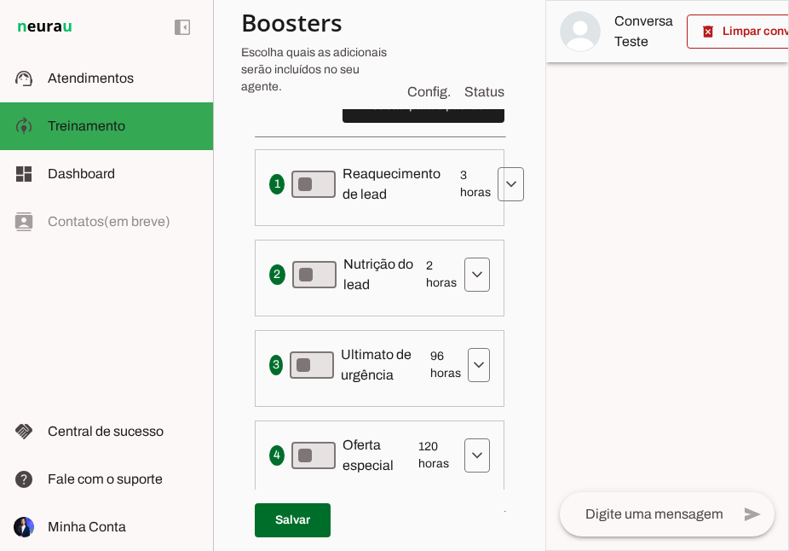
click at [367, 262] on span "Nutrição do lead" at bounding box center [382, 274] width 77 height 41
click at [391, 194] on span "Reaquecimento de lead" at bounding box center [398, 184] width 111 height 41
click at [506, 192] on span at bounding box center [511, 184] width 41 height 41
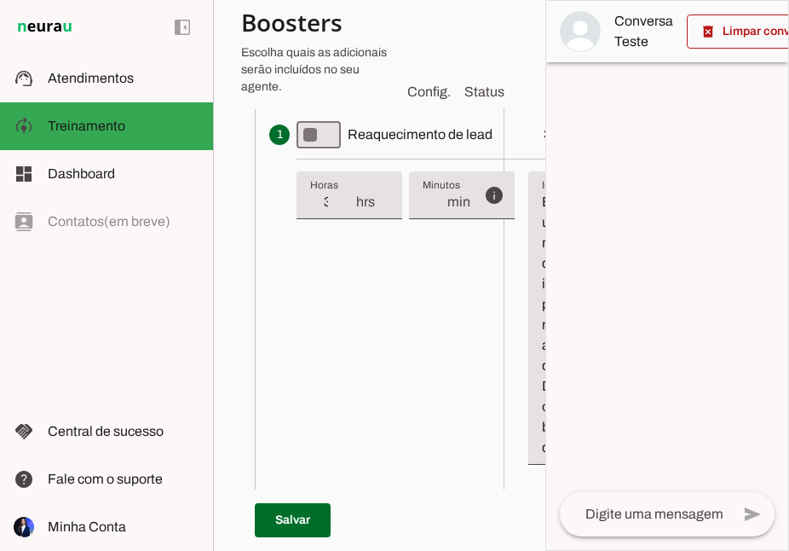
scroll to position [572, 81]
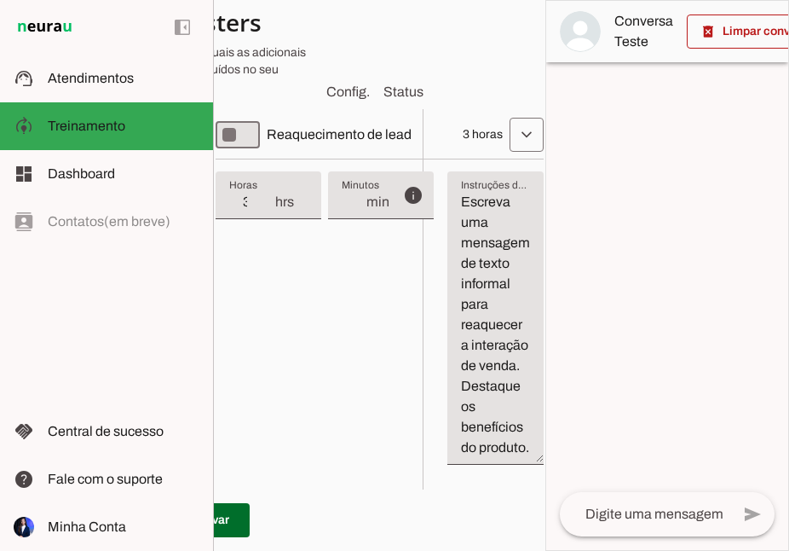
click at [453, 127] on div "Envia uma mensagem para reengajar leads que pararam de responder, incentivando-…" at bounding box center [366, 135] width 356 height 34
click at [520, 136] on span at bounding box center [526, 134] width 41 height 41
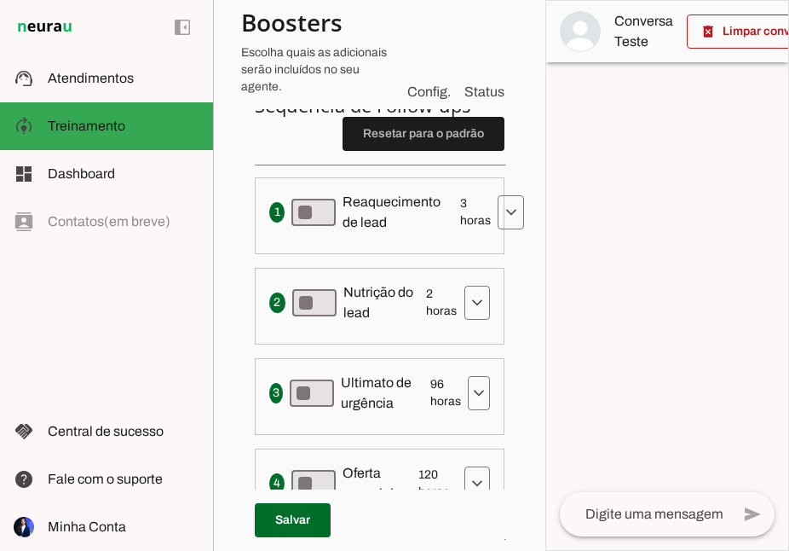
scroll to position [512, 0]
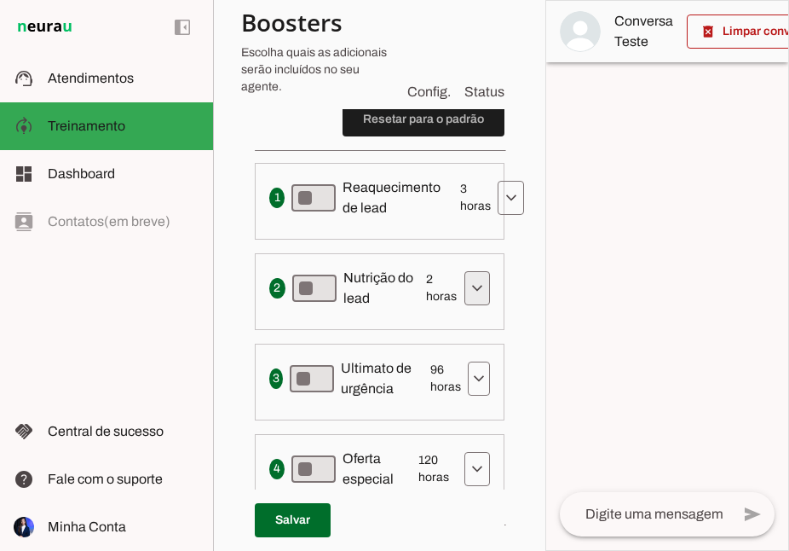
click at [470, 298] on span at bounding box center [477, 288] width 41 height 41
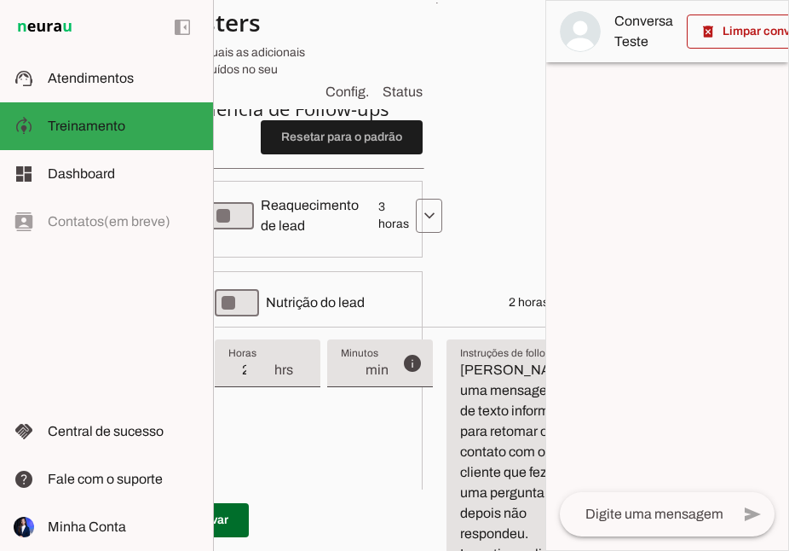
scroll to position [485, 82]
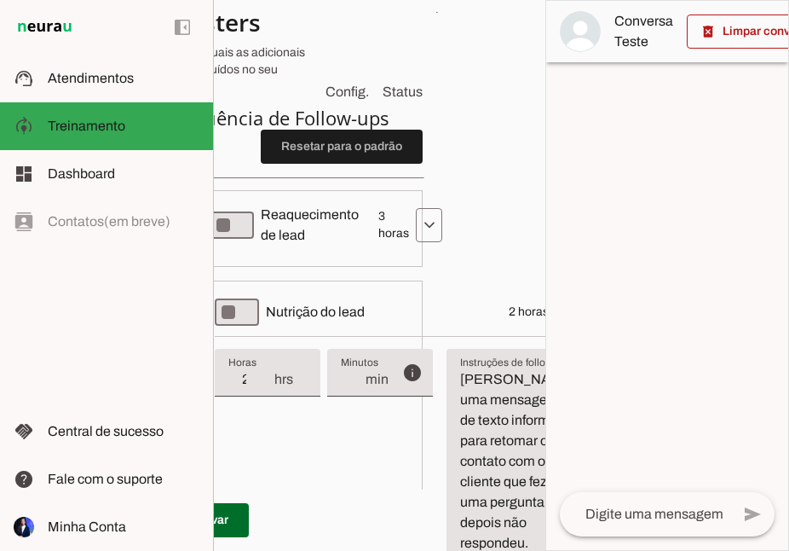
click at [552, 320] on span at bounding box center [572, 312] width 41 height 41
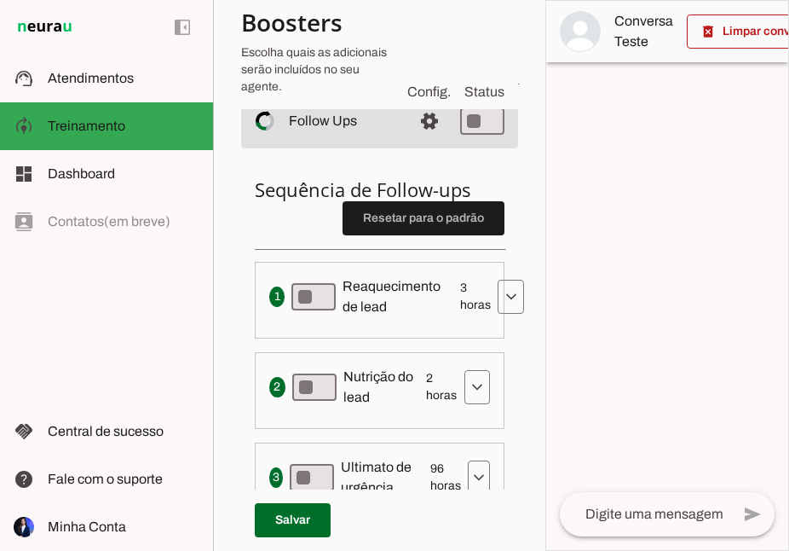
scroll to position [408, 0]
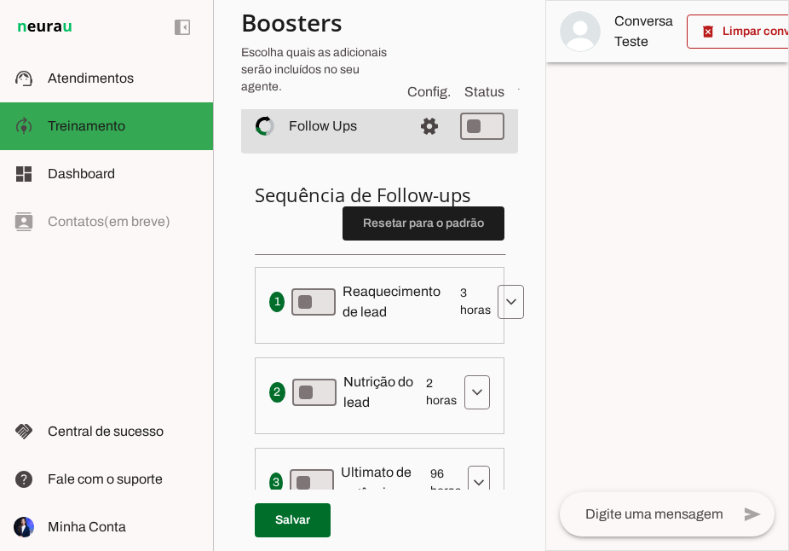
click at [315, 205] on h6 "Sequência de Follow-ups Resetar para o padrão" at bounding box center [380, 194] width 250 height 24
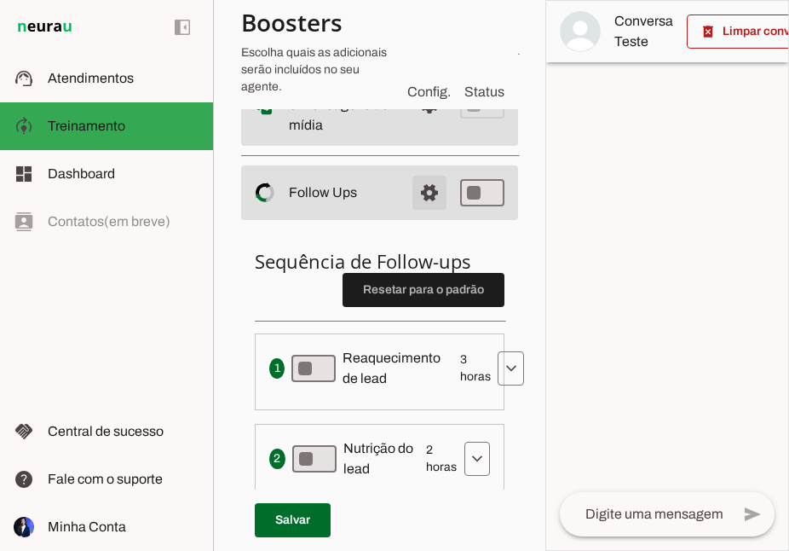
click at [422, 191] on span at bounding box center [429, 192] width 41 height 41
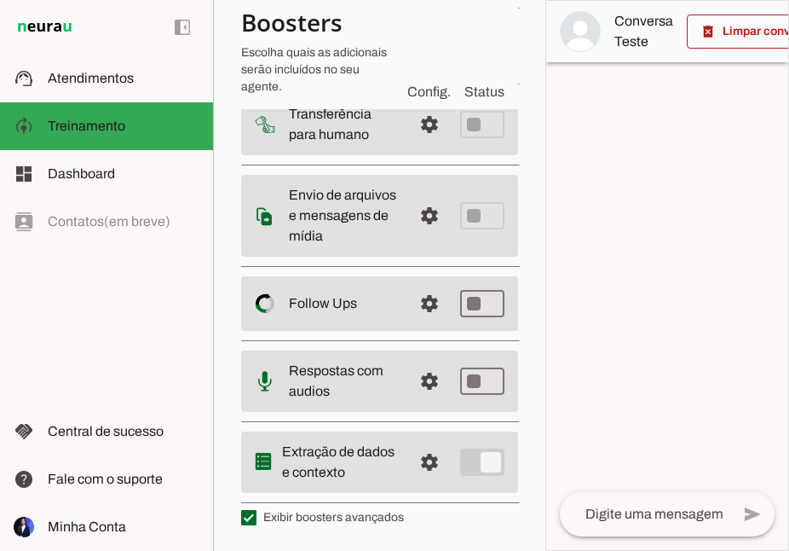
scroll to position [234, 0]
click at [400, 389] on md-item "settings Respostas com audios" at bounding box center [379, 381] width 277 height 61
click at [422, 388] on span at bounding box center [429, 381] width 41 height 41
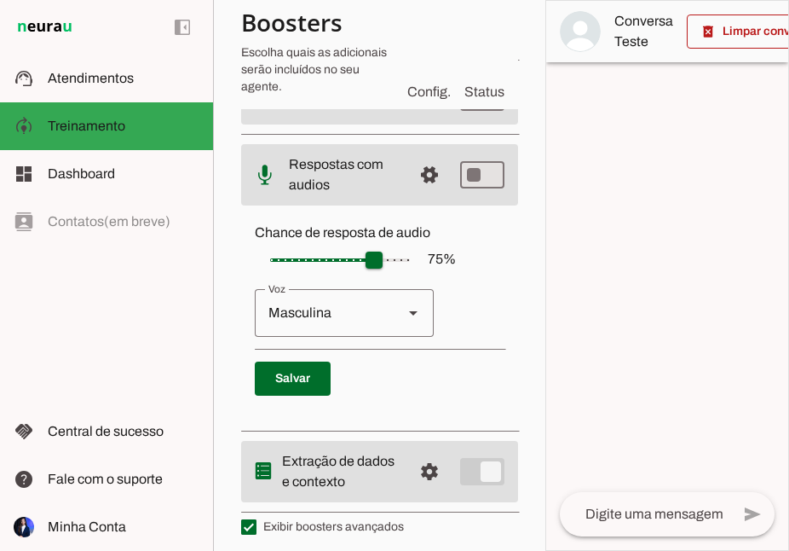
scroll to position [446, 0]
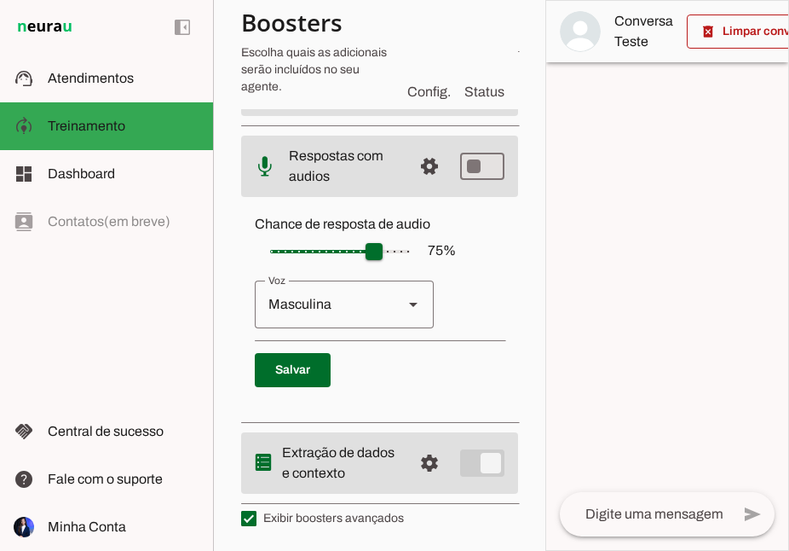
click at [415, 294] on slot "Voz" at bounding box center [413, 304] width 20 height 20
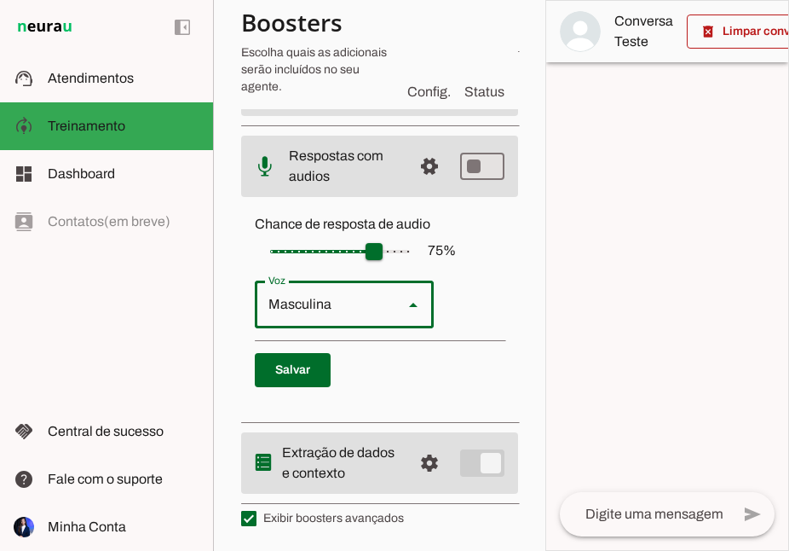
click at [491, 309] on p "Feminina Masculina" at bounding box center [380, 304] width 250 height 48
click at [356, 178] on slot at bounding box center [344, 166] width 110 height 41
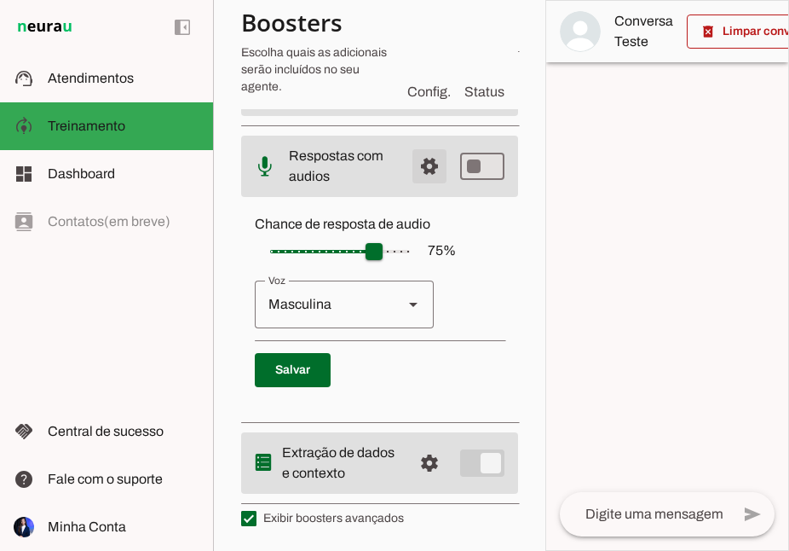
click at [430, 168] on span at bounding box center [429, 166] width 41 height 41
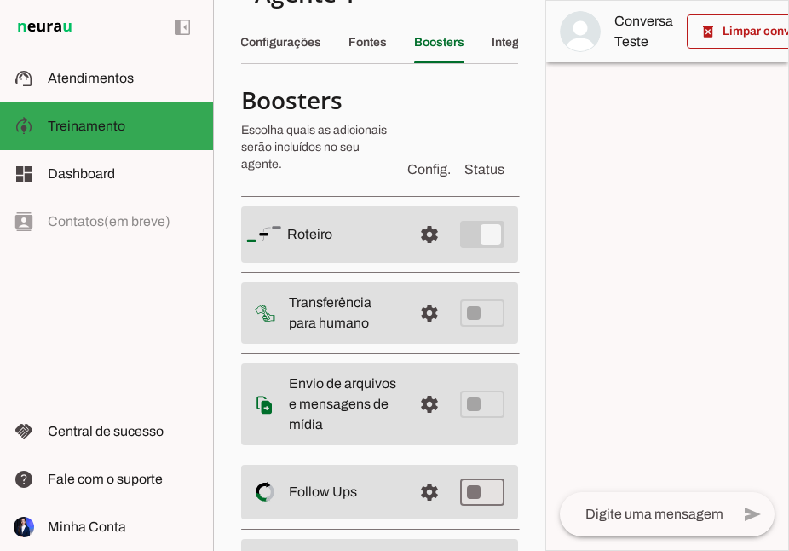
scroll to position [234, 0]
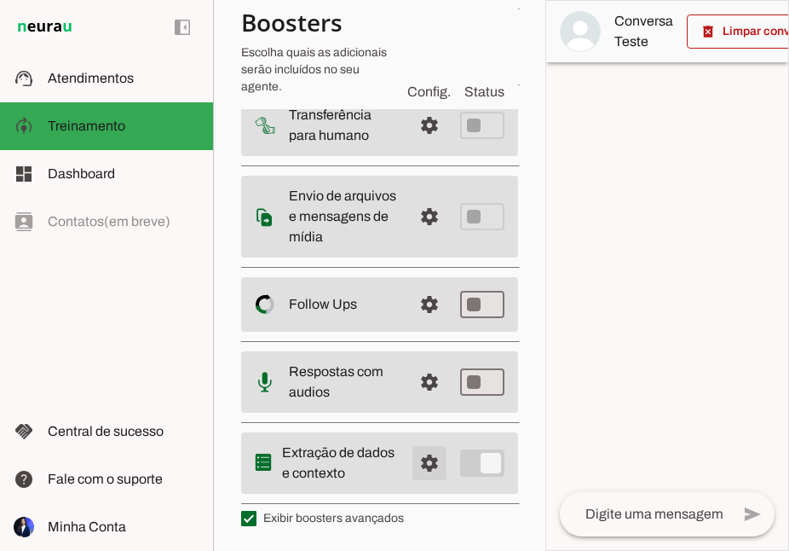
click at [425, 468] on span at bounding box center [429, 462] width 41 height 41
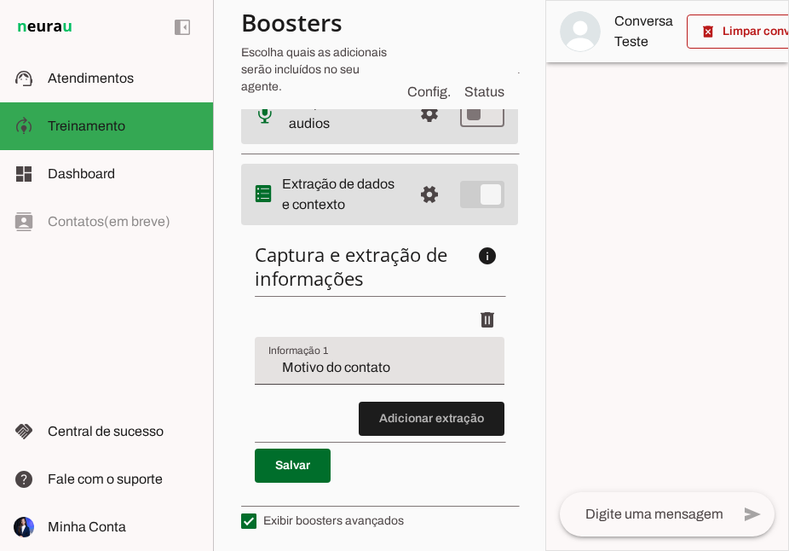
scroll to position [501, 0]
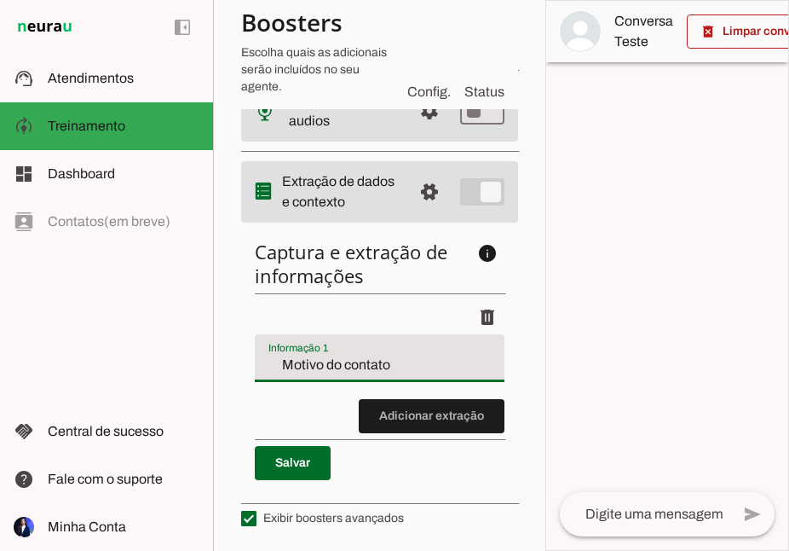
click at [359, 379] on div "Motivo do contato" at bounding box center [380, 358] width 250 height 48
click at [341, 403] on discrete-list-input "Adicionar extração" at bounding box center [380, 366] width 250 height 133
click at [428, 198] on span at bounding box center [429, 191] width 41 height 41
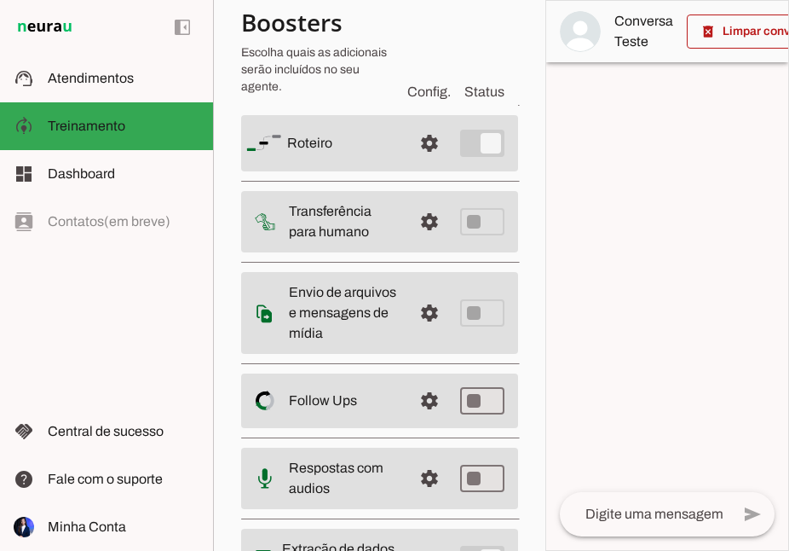
scroll to position [124, 0]
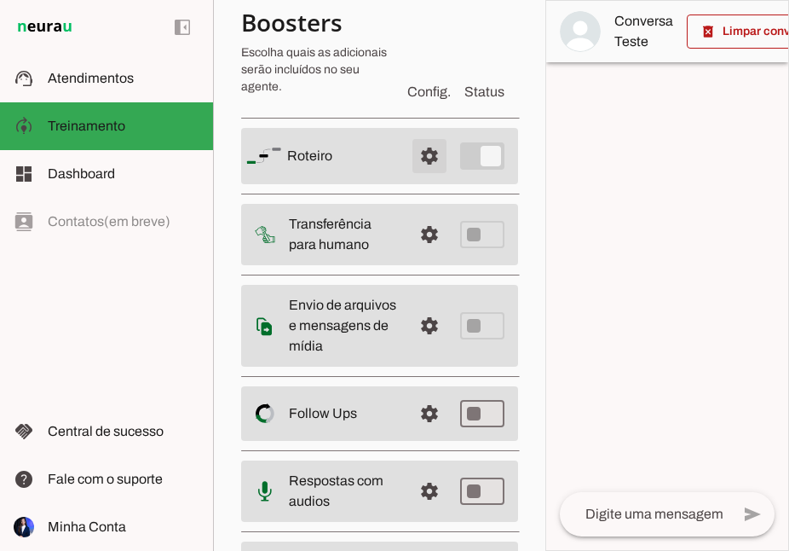
click at [423, 166] on span at bounding box center [429, 156] width 41 height 41
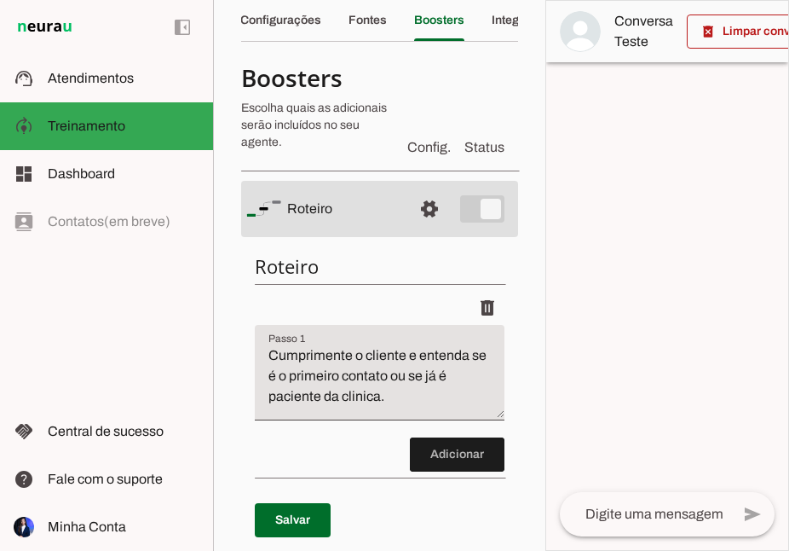
scroll to position [64, 0]
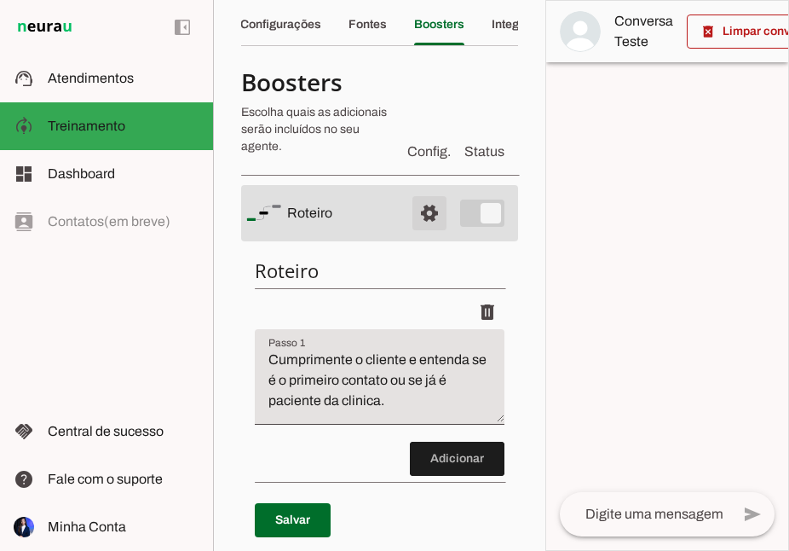
click at [428, 209] on span at bounding box center [429, 213] width 41 height 41
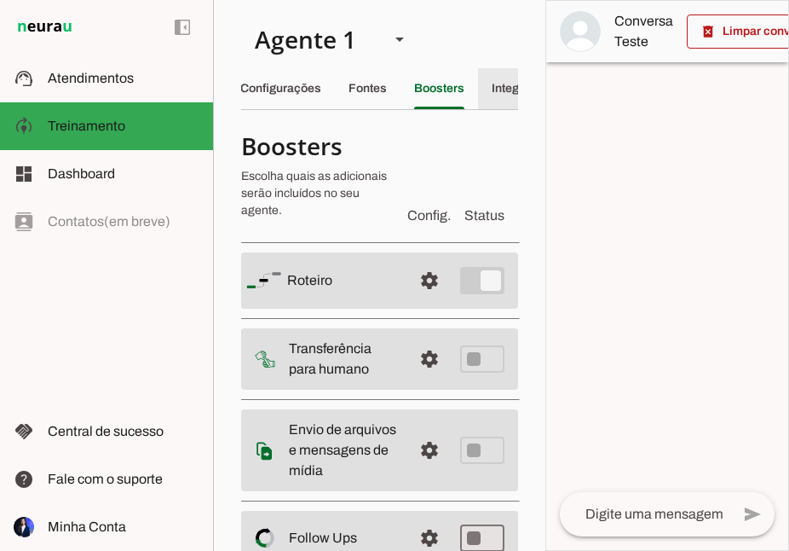
click at [500, 98] on div "Integrações" at bounding box center [525, 88] width 66 height 41
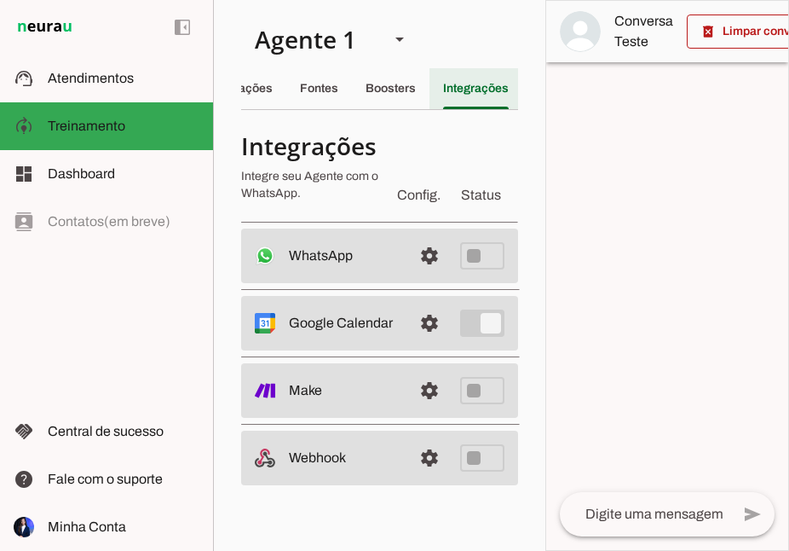
scroll to position [0, 67]
click at [419, 334] on span at bounding box center [429, 323] width 41 height 41
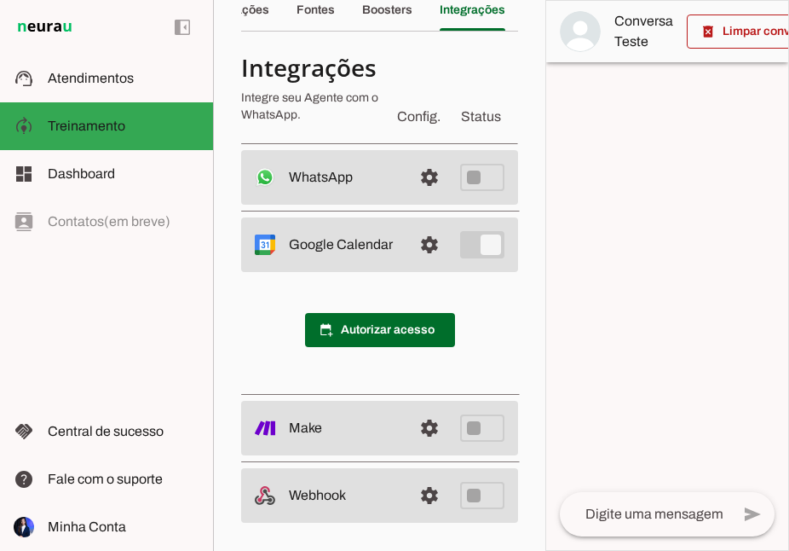
scroll to position [84, 0]
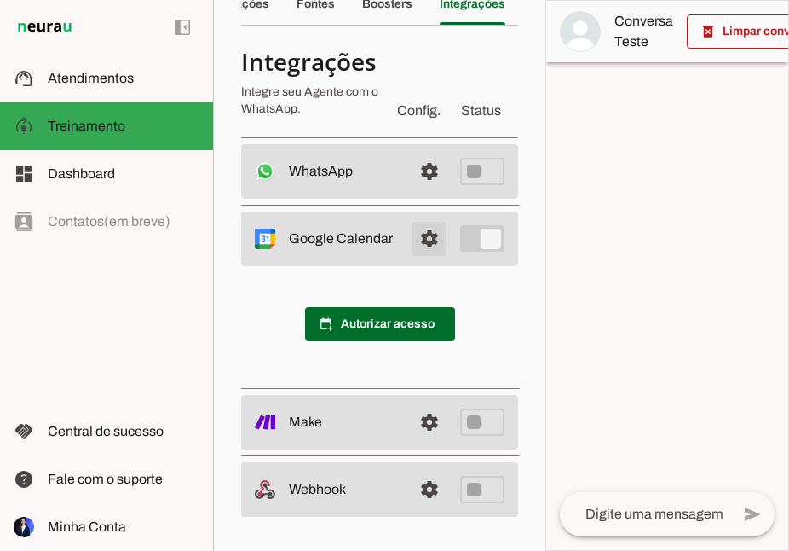
click at [437, 239] on span at bounding box center [429, 238] width 41 height 41
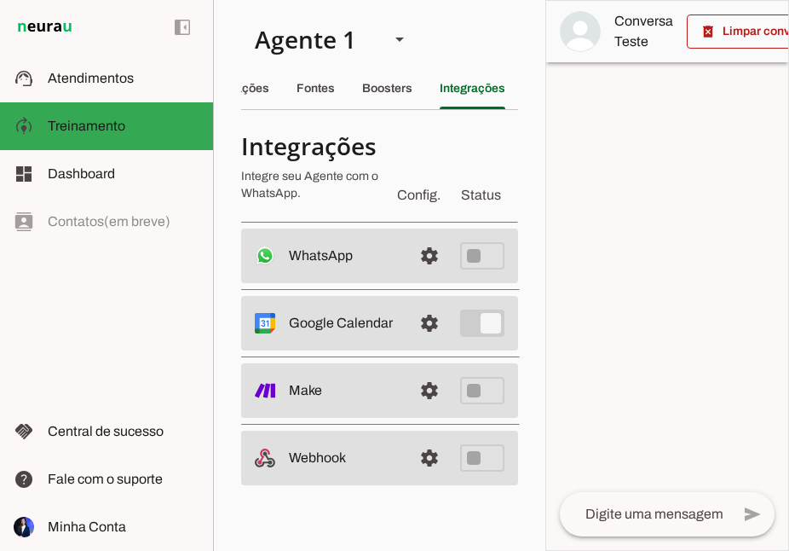
click at [268, 522] on section "Agente 1 Criar Agente Você atingiu o limite de IAs Neurau permitidas. Atualize …" at bounding box center [379, 275] width 333 height 551
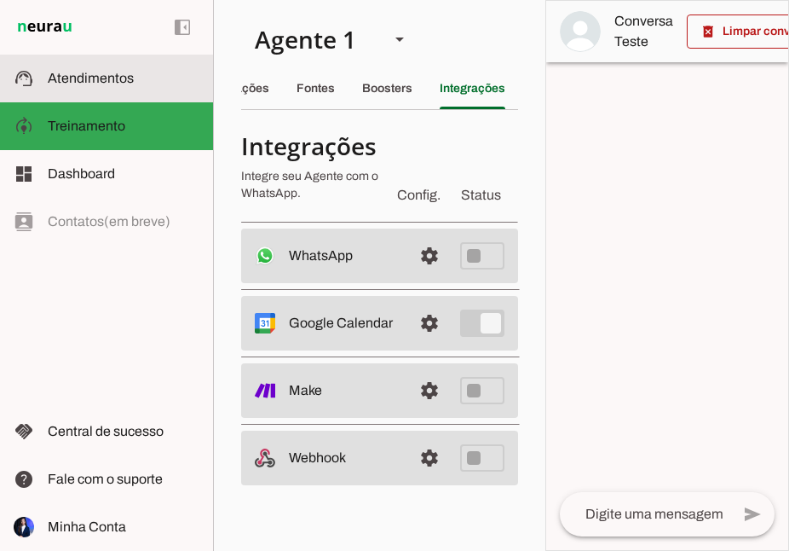
click at [90, 78] on span "Atendimentos" at bounding box center [91, 78] width 86 height 14
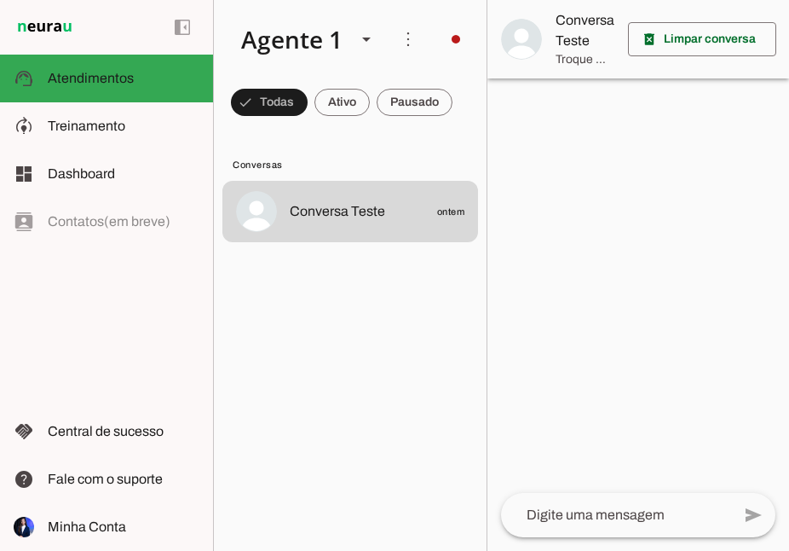
click at [361, 309] on lit-virtualizer "Conversa Teste ontem" at bounding box center [350, 362] width 273 height 363
click at [345, 155] on md-item "Conversas" at bounding box center [351, 163] width 256 height 27
click at [352, 108] on span at bounding box center [342, 102] width 55 height 41
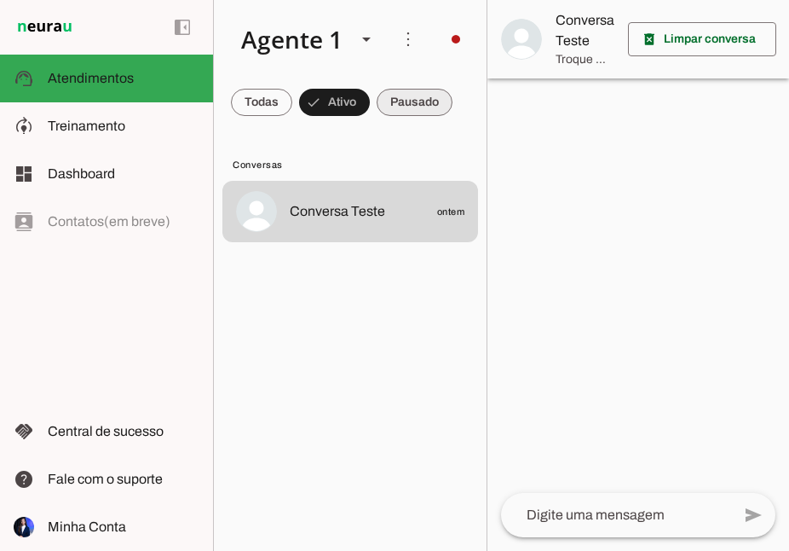
click at [429, 105] on span at bounding box center [415, 102] width 76 height 41
click at [329, 108] on span at bounding box center [326, 102] width 55 height 41
click at [321, 147] on md-list "Conversas Conversa Teste ontem" at bounding box center [350, 338] width 273 height 425
click at [280, 137] on md-list "Conversas Conversa Teste ontem" at bounding box center [350, 338] width 273 height 425
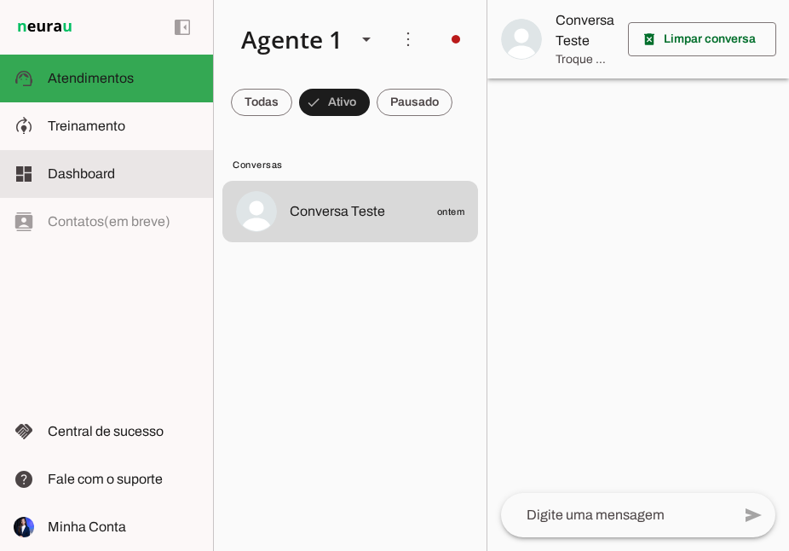
click at [136, 172] on slot at bounding box center [124, 174] width 152 height 20
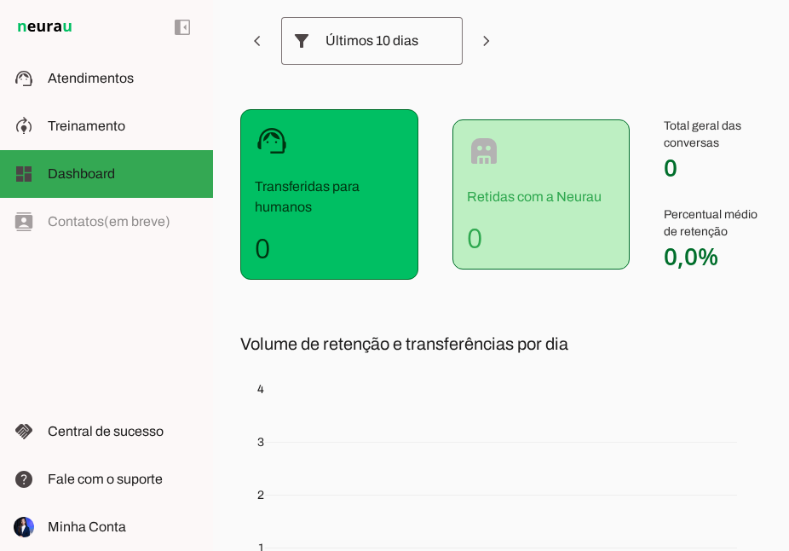
scroll to position [399, 0]
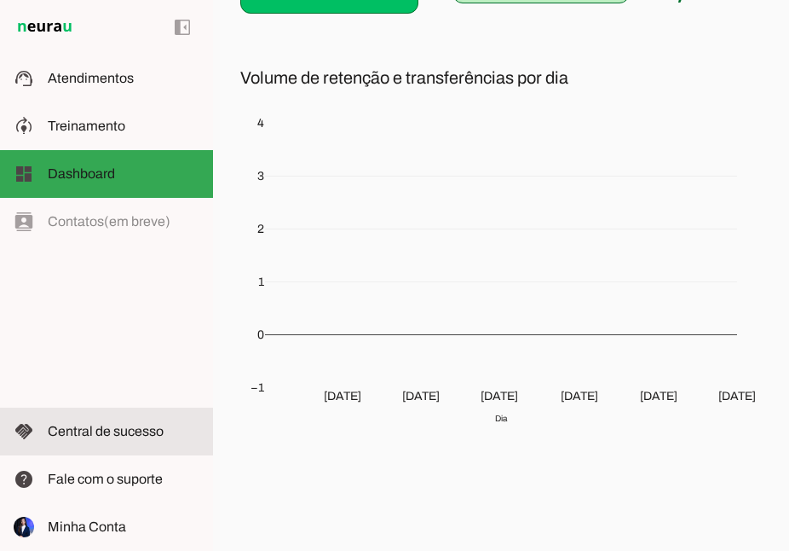
click at [103, 424] on span "Central de sucesso" at bounding box center [106, 431] width 116 height 14
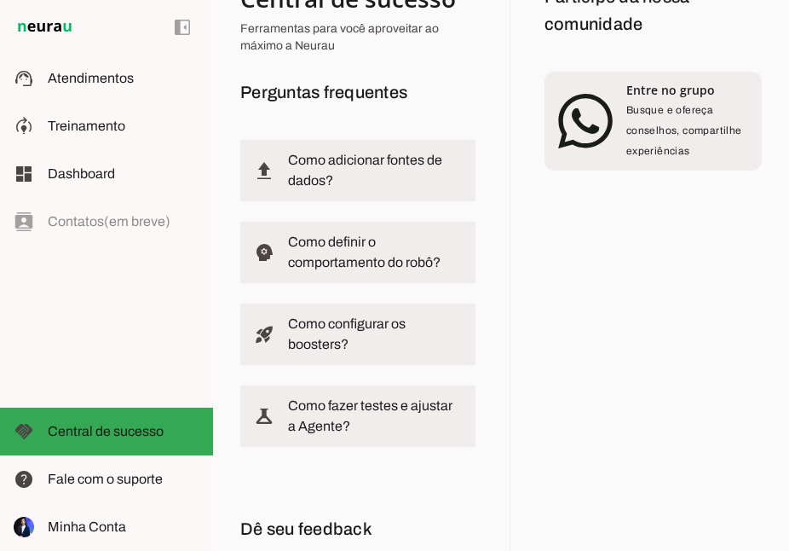
scroll to position [67, 0]
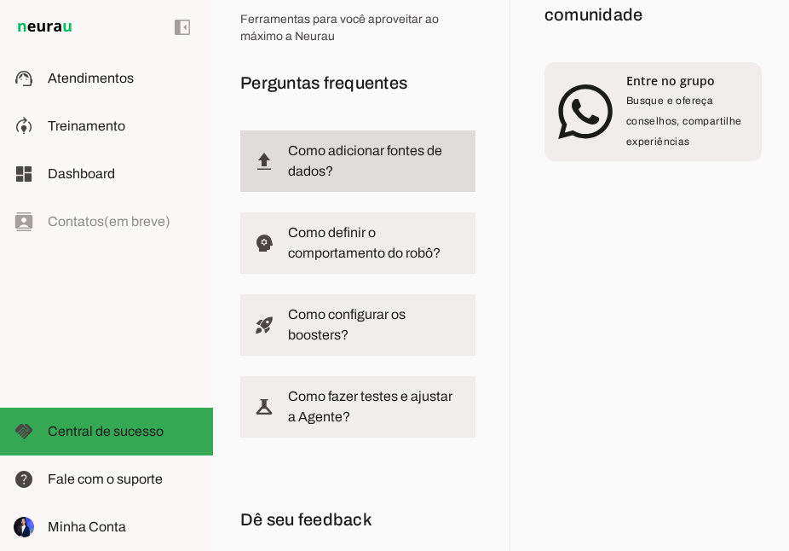
click at [421, 176] on slot at bounding box center [375, 161] width 174 height 41
